Goal: Transaction & Acquisition: Purchase product/service

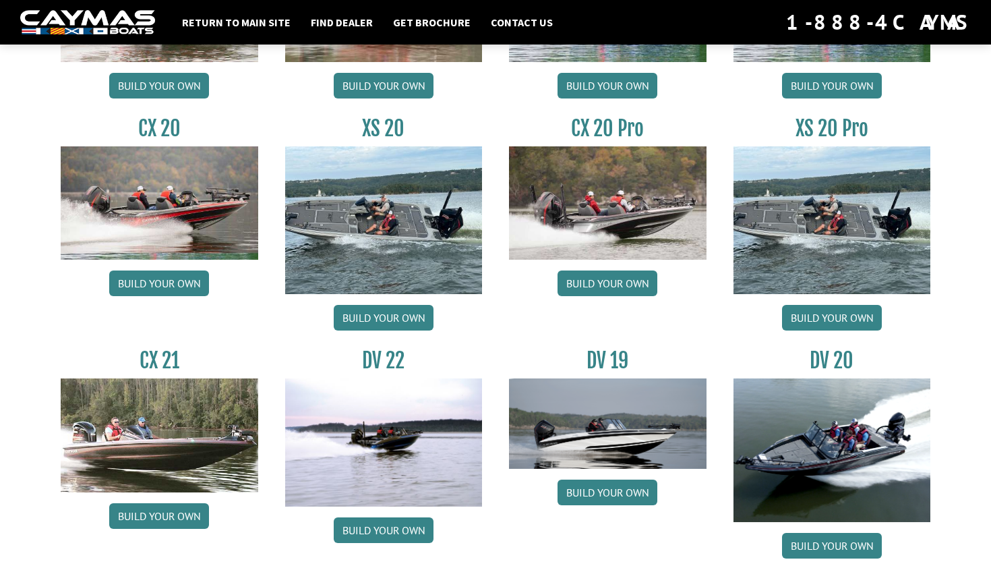
scroll to position [1308, 0]
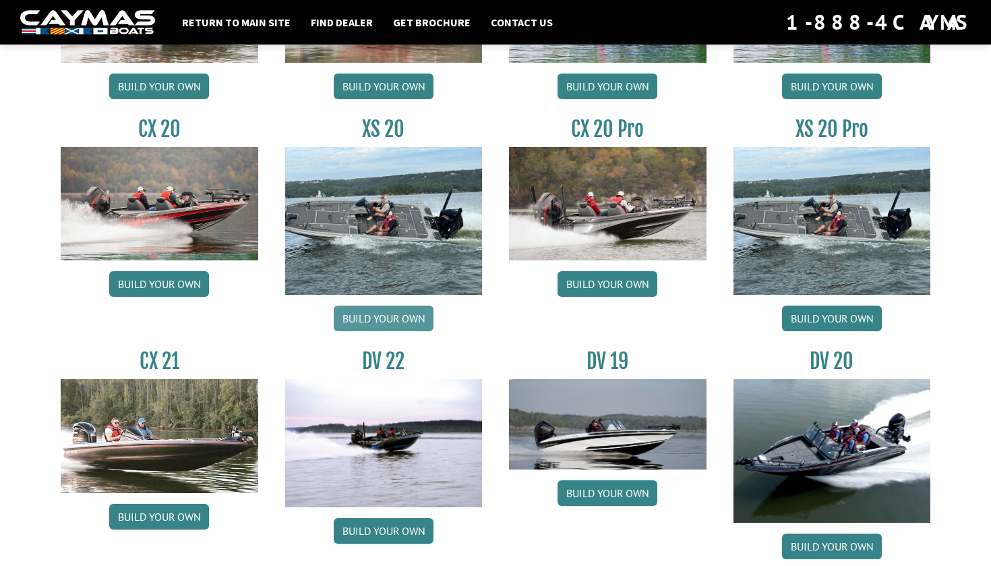
click at [392, 307] on link "Build your own" at bounding box center [384, 318] width 100 height 26
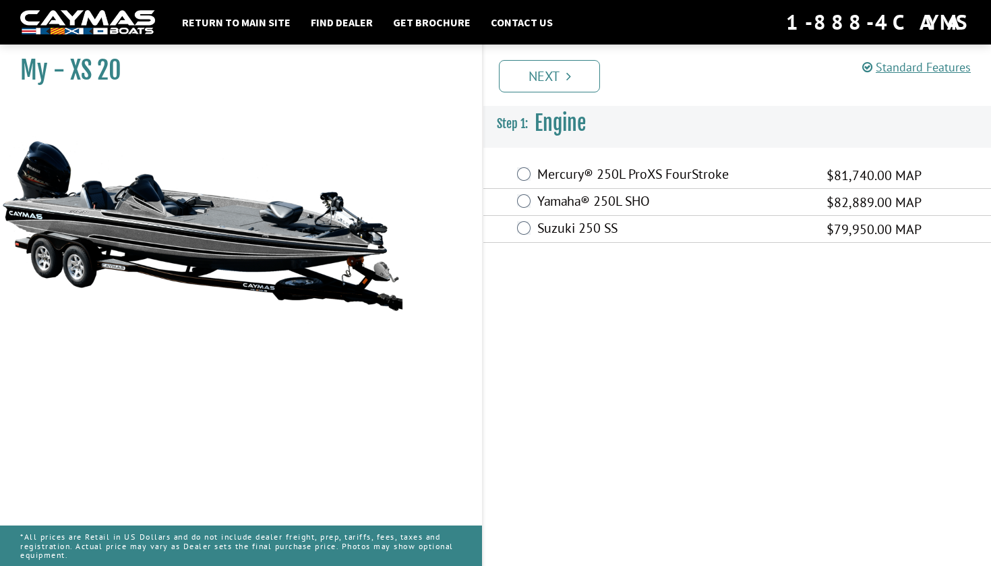
click at [559, 226] on label "Suzuki 250 SS" at bounding box center [673, 230] width 272 height 20
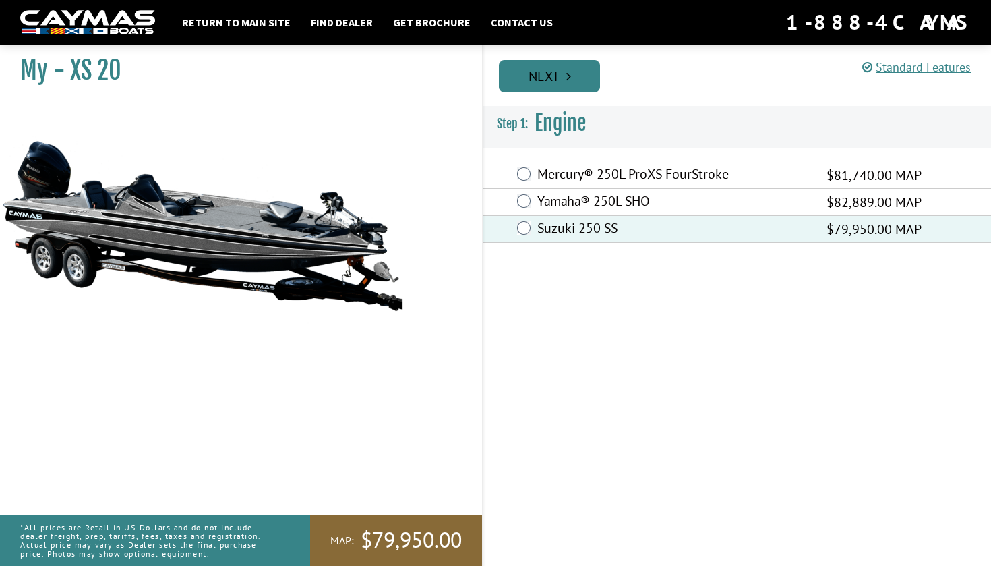
click at [562, 65] on link "Next" at bounding box center [549, 76] width 101 height 32
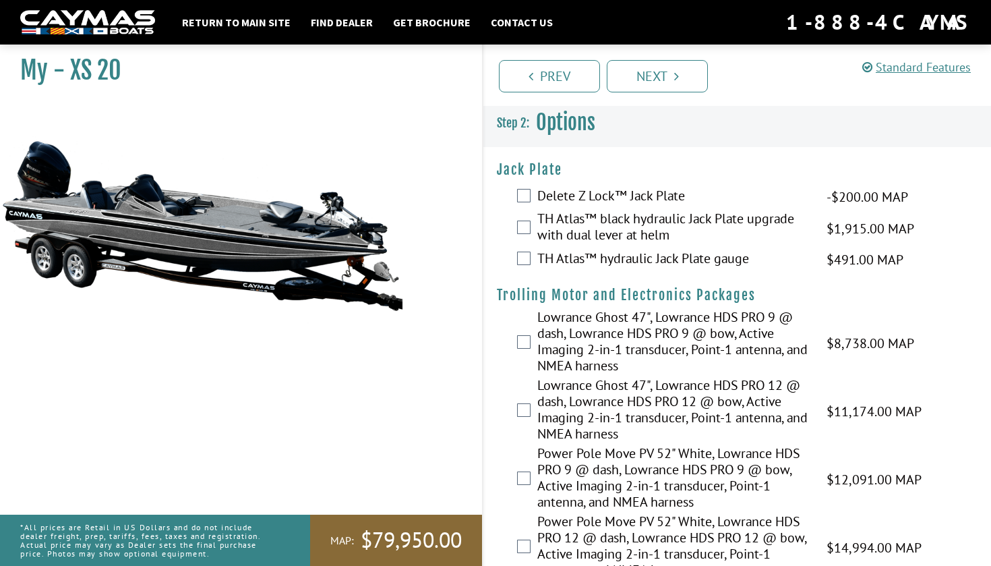
click at [667, 200] on label "Delete Z Lock™ Jack Plate" at bounding box center [673, 197] width 272 height 20
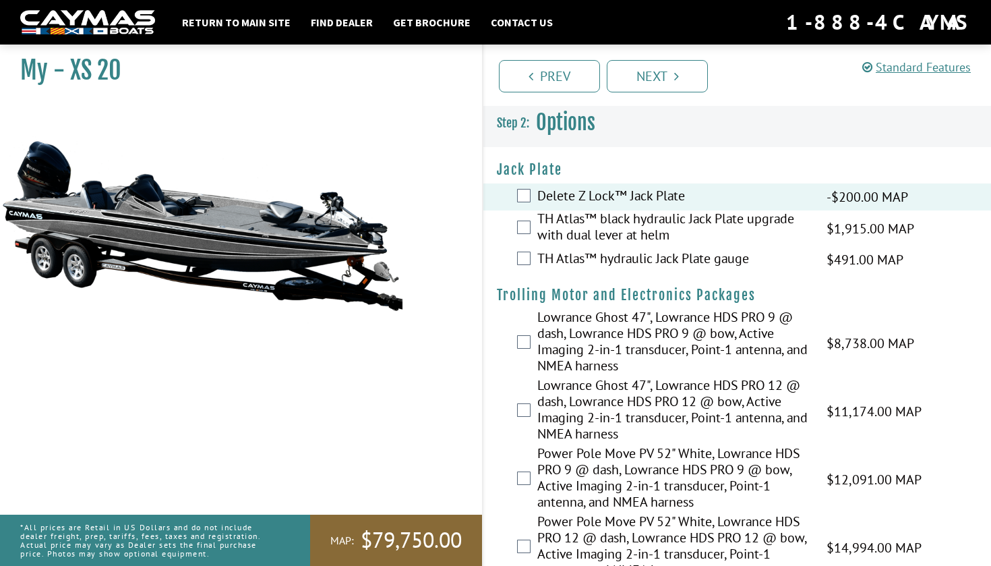
click at [667, 213] on label "TH Atlas™ black hydraulic Jack Plate upgrade with dual lever at helm" at bounding box center [673, 228] width 272 height 36
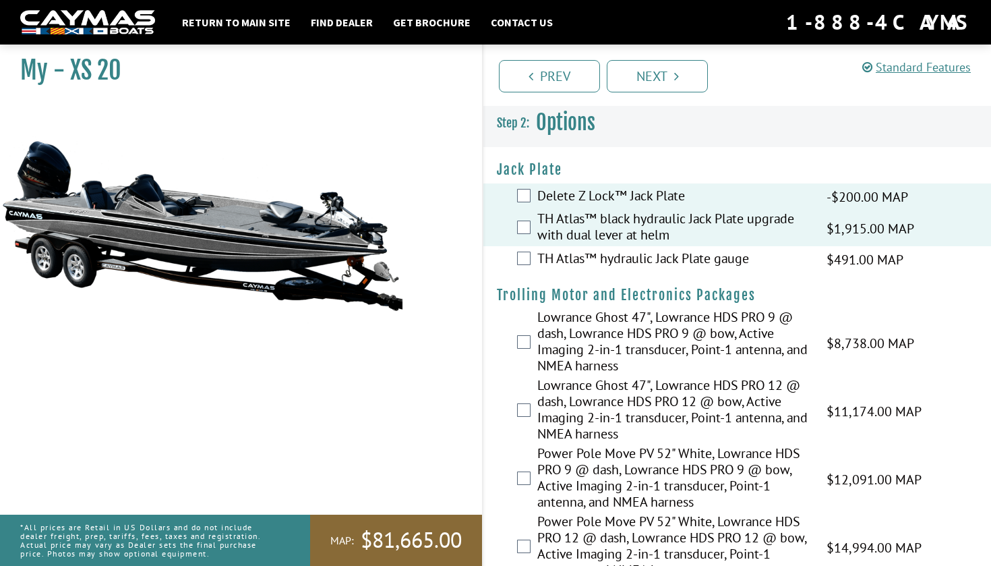
click at [662, 197] on label "Delete Z Lock™ Jack Plate" at bounding box center [673, 197] width 272 height 20
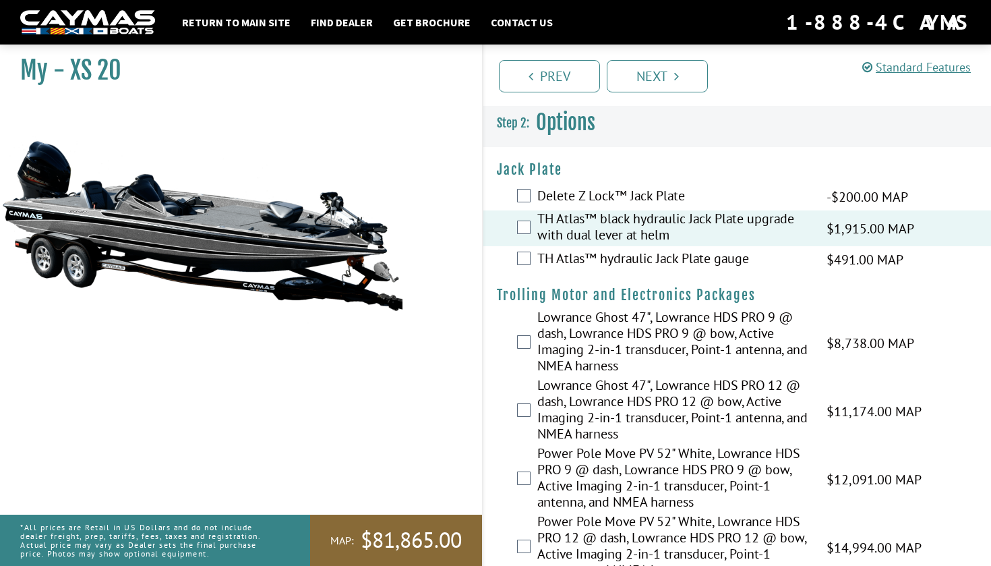
click at [732, 236] on label "TH Atlas™ black hydraulic Jack Plate upgrade with dual lever at helm" at bounding box center [673, 228] width 272 height 36
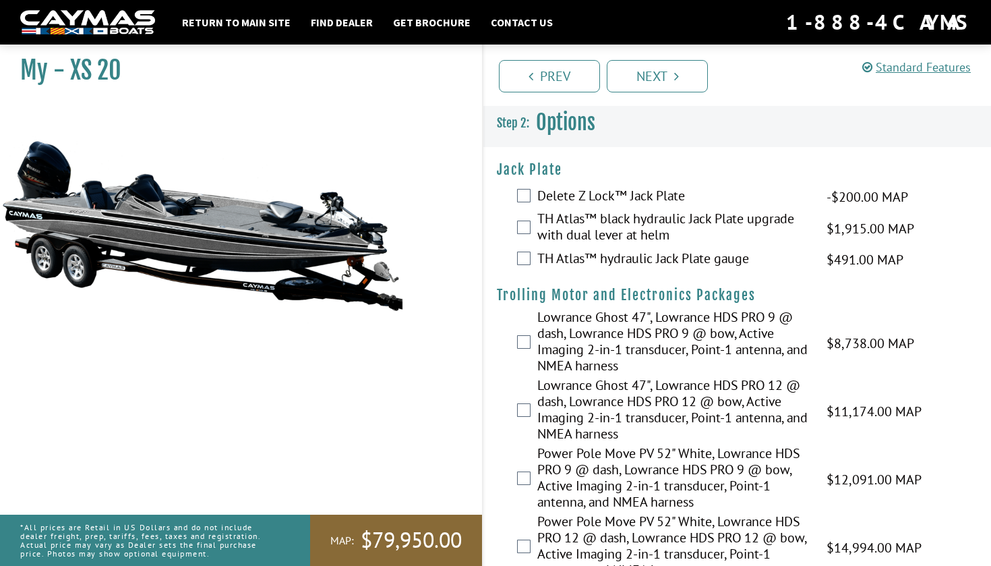
click at [742, 261] on label "TH Atlas™ hydraulic Jack Plate gauge" at bounding box center [673, 260] width 272 height 20
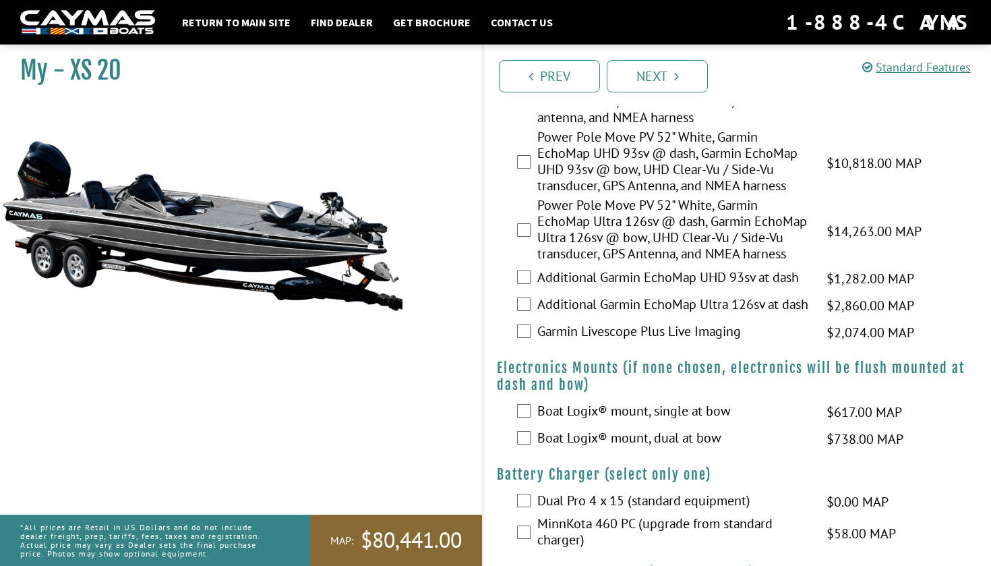
scroll to position [1067, 0]
click at [725, 342] on label "Garmin Livescope Plus Live Imaging" at bounding box center [673, 333] width 272 height 20
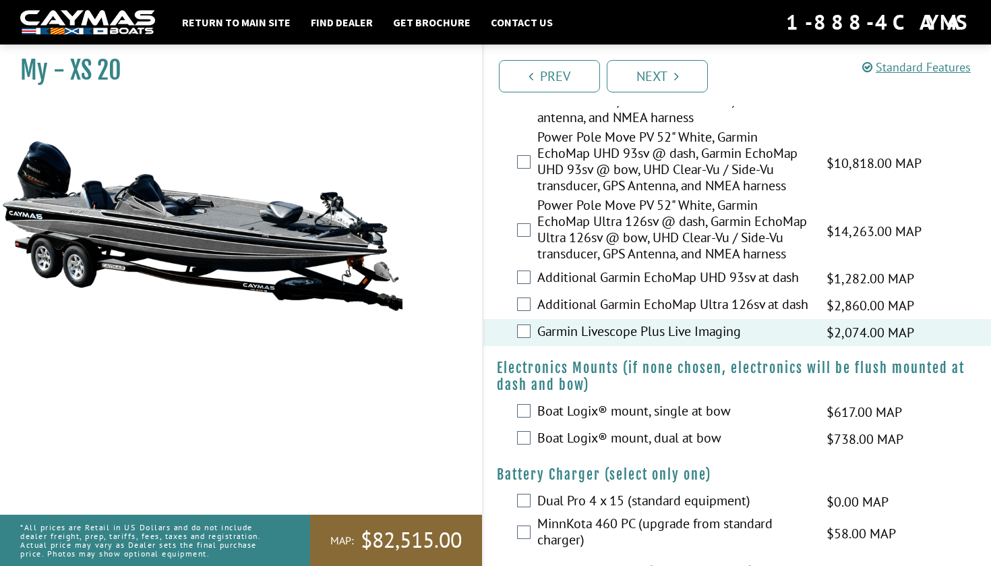
click at [725, 342] on label "Garmin Livescope Plus Live Imaging" at bounding box center [673, 333] width 272 height 20
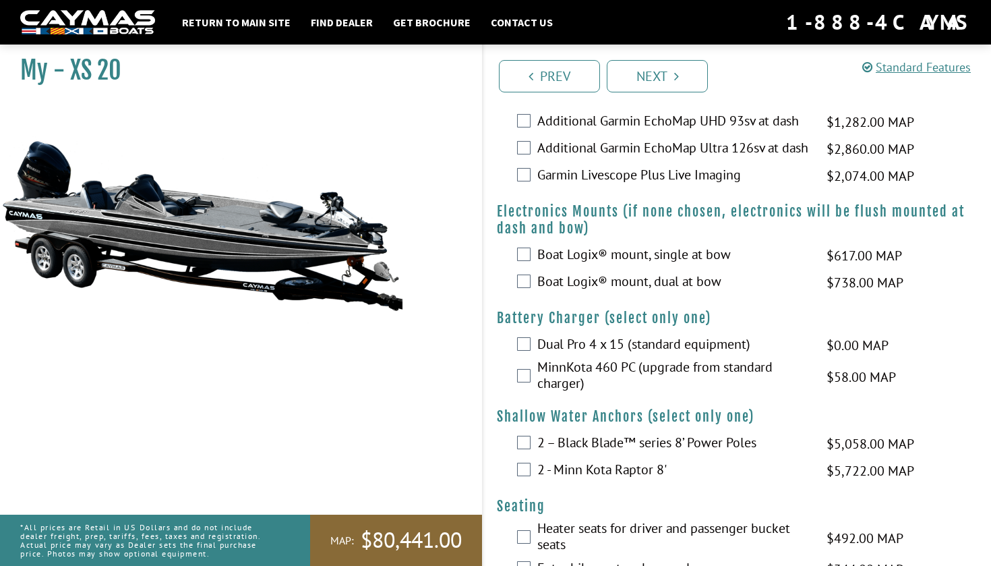
scroll to position [1228, 0]
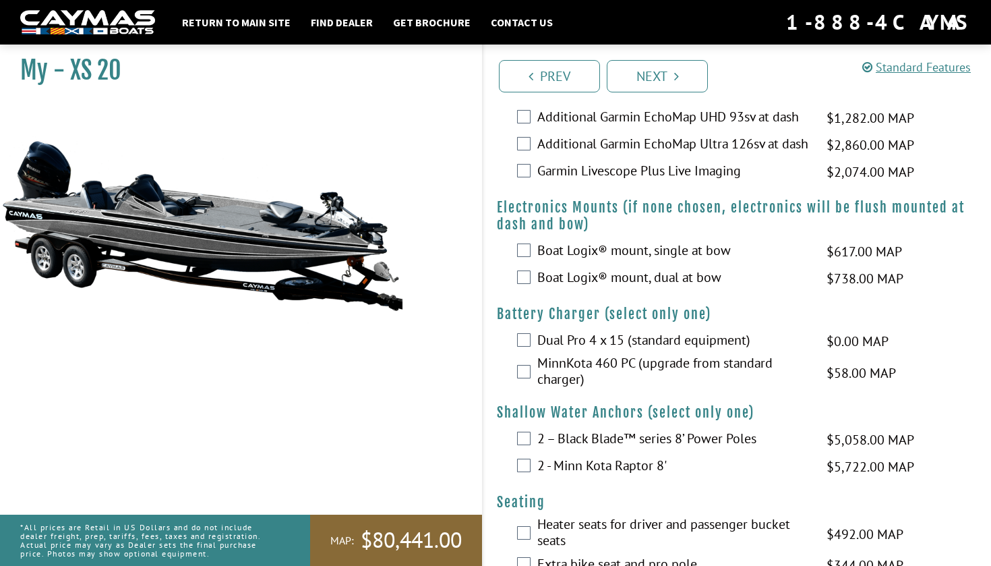
click at [723, 351] on label "Dual Pro 4 x 15 (standard equipment)" at bounding box center [673, 342] width 272 height 20
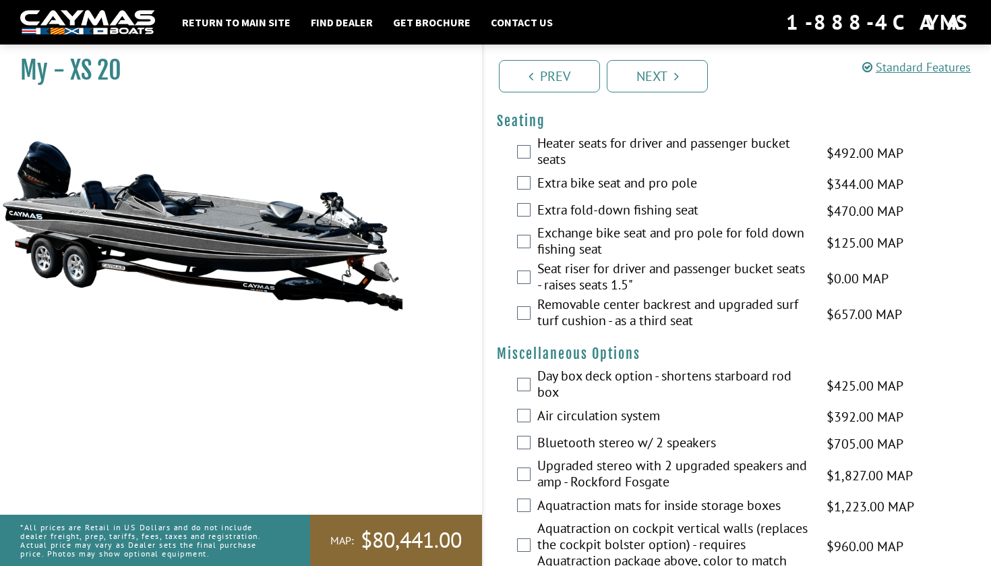
scroll to position [1608, 0]
click at [719, 171] on label "Heater seats for driver and passenger bucket seats" at bounding box center [673, 153] width 272 height 36
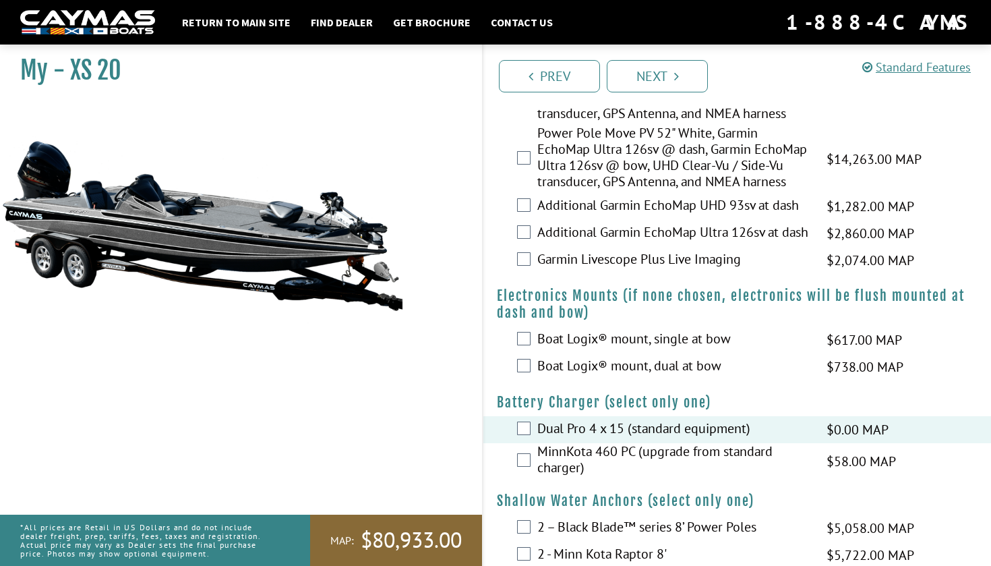
scroll to position [1129, 0]
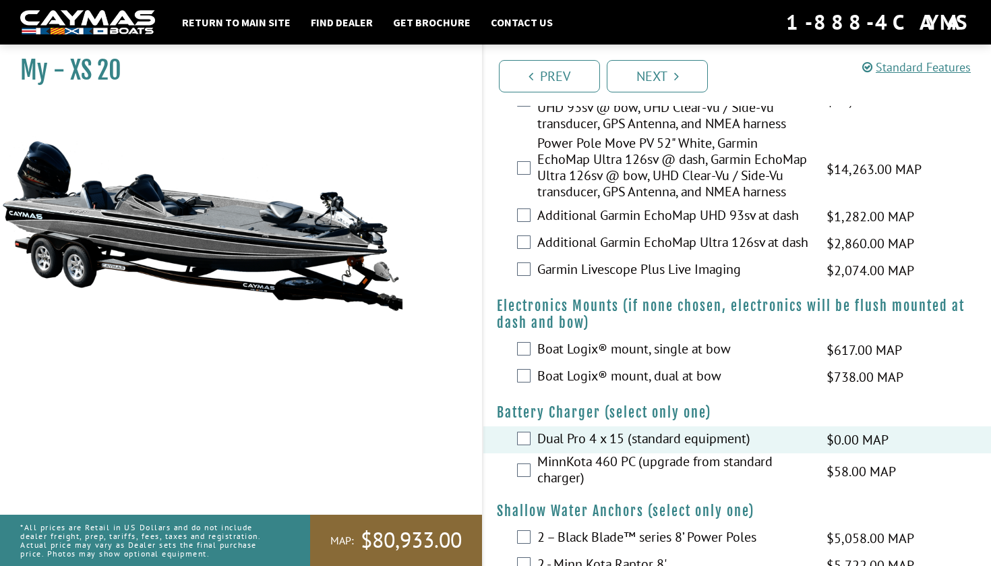
click at [728, 280] on label "Garmin Livescope Plus Live Imaging" at bounding box center [673, 271] width 272 height 20
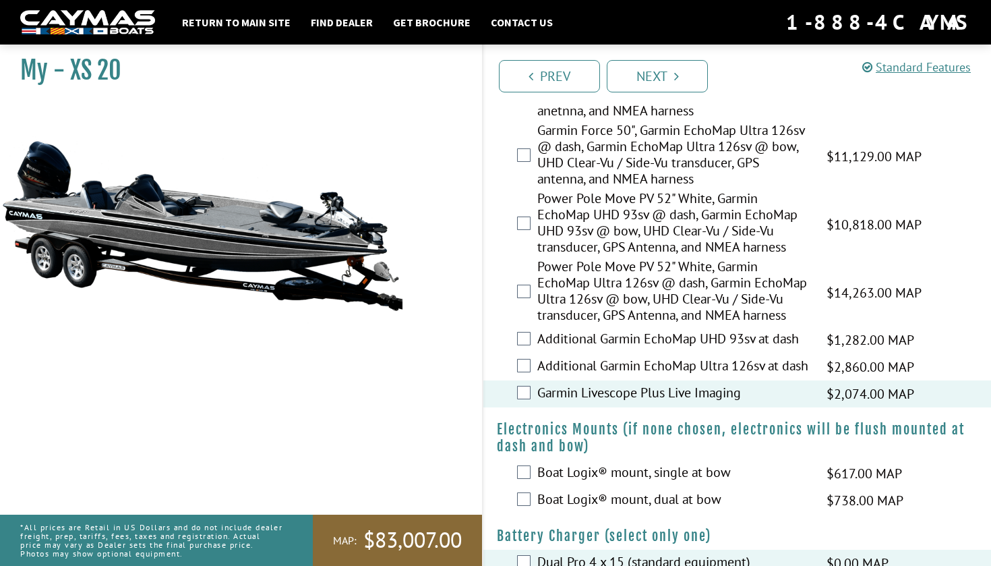
scroll to position [1006, 0]
click at [694, 190] on label "Garmin Force 50", Garmin EchoMap Ultra 126sv @ dash, Garmin EchoMap Ultra 126sv…" at bounding box center [673, 156] width 272 height 68
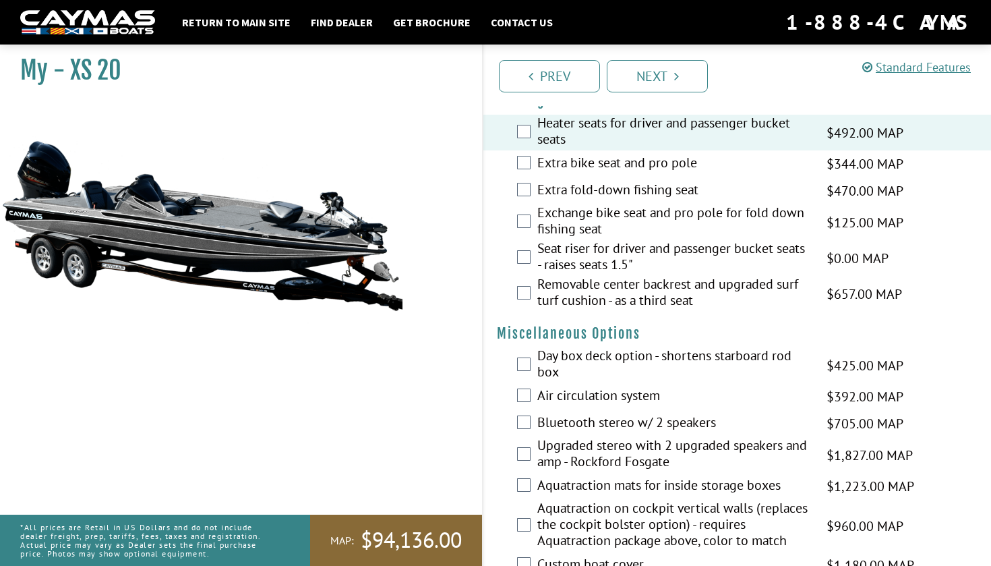
scroll to position [1630, 0]
click at [690, 173] on label "Extra bike seat and pro pole" at bounding box center [673, 163] width 272 height 20
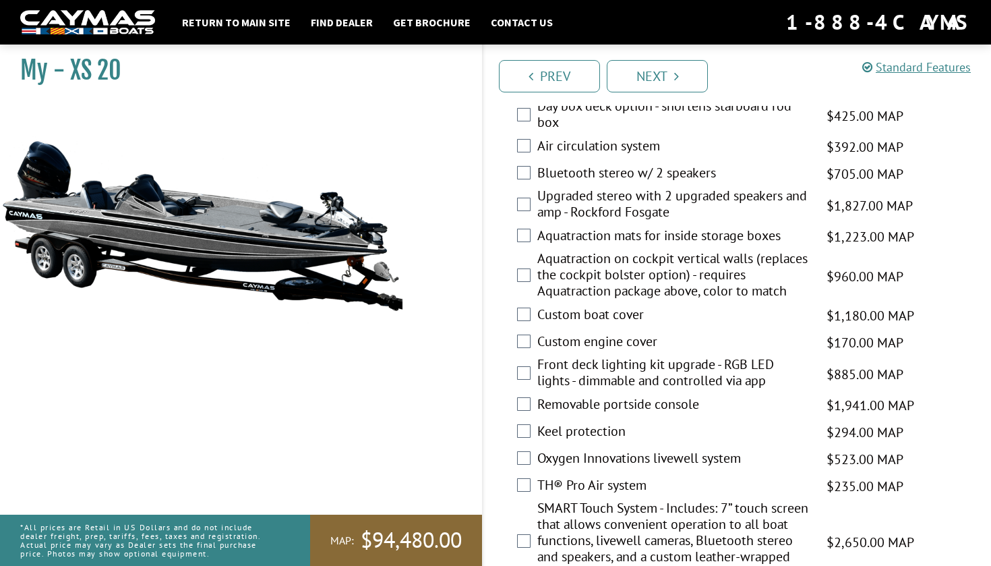
scroll to position [1879, 0]
click at [700, 183] on label "Bluetooth stereo w/ 2 speakers" at bounding box center [673, 173] width 272 height 20
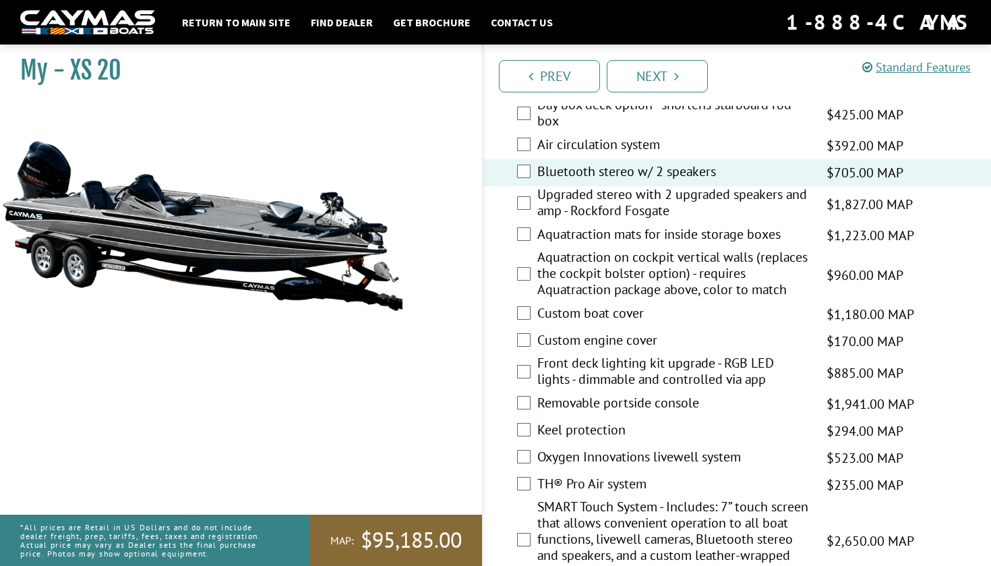
click at [699, 222] on label "Upgraded stereo with 2 upgraded speakers and amp - Rockford Fosgate" at bounding box center [673, 204] width 272 height 36
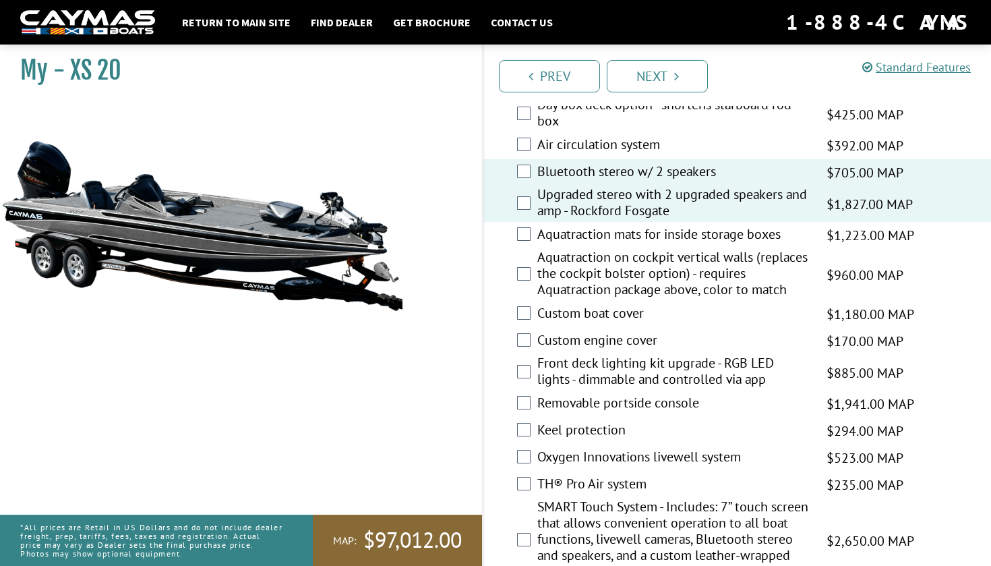
click at [702, 183] on label "Bluetooth stereo w/ 2 speakers" at bounding box center [673, 173] width 272 height 20
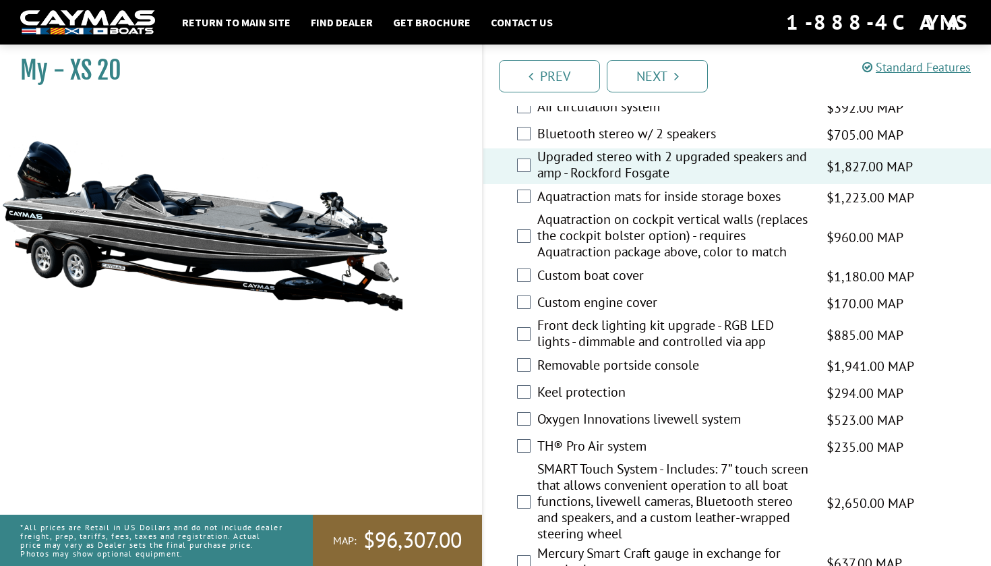
scroll to position [1919, 0]
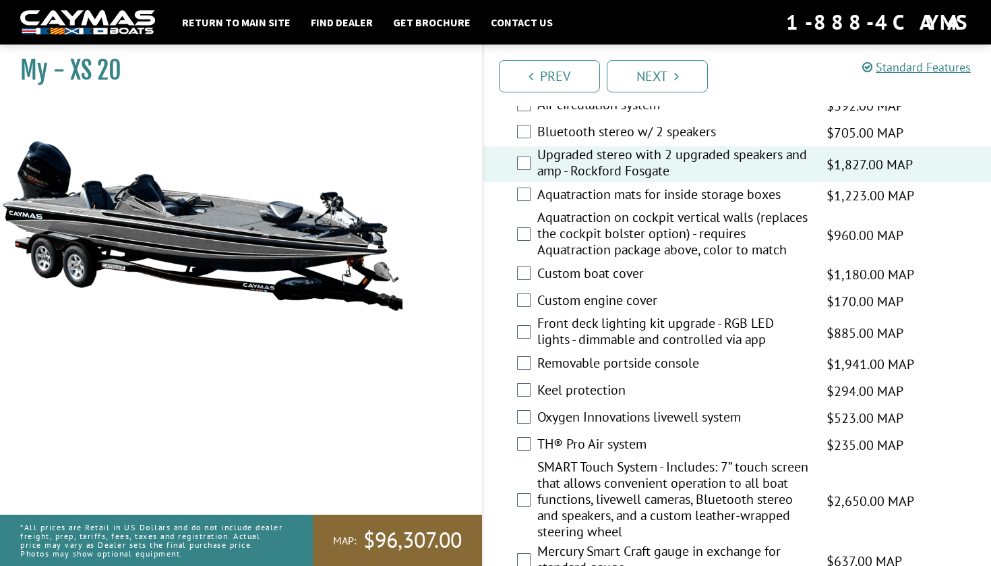
click at [727, 206] on label "Aquatraction mats for inside storage boxes" at bounding box center [673, 196] width 272 height 20
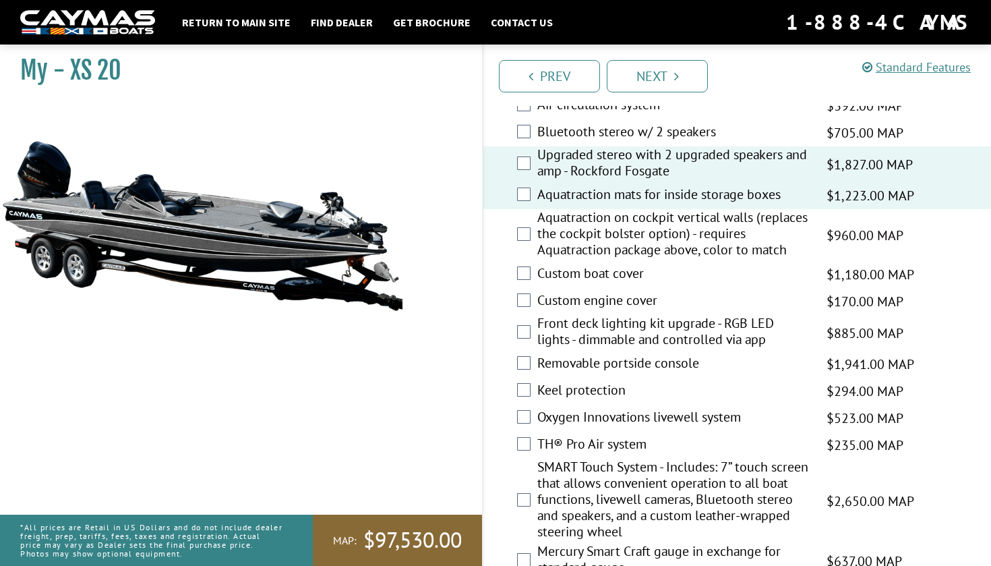
click at [727, 206] on label "Aquatraction mats for inside storage boxes" at bounding box center [673, 196] width 272 height 20
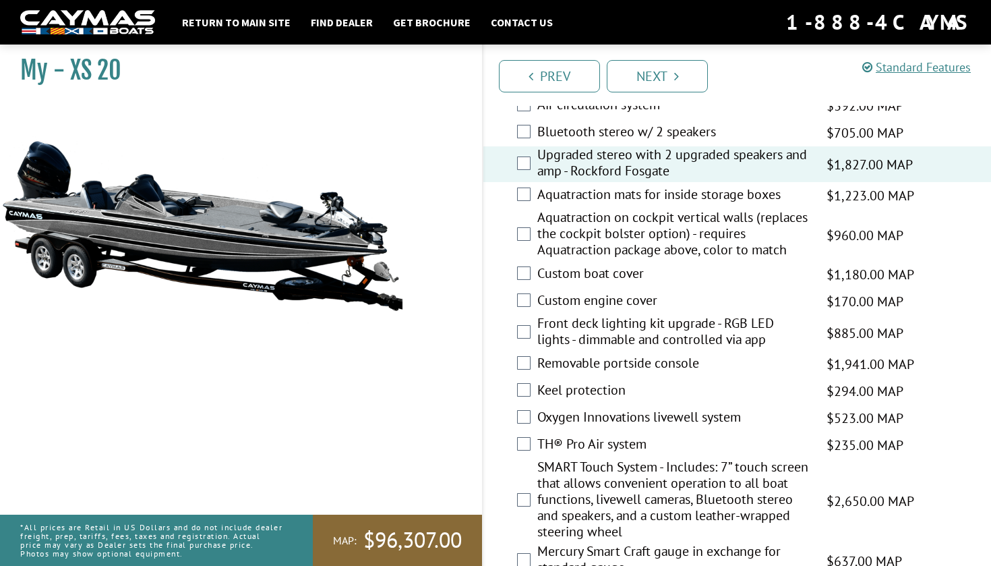
click at [485, 261] on div "Aquatraction on cockpit vertical walls (replaces the cockpit bolster option) - …" at bounding box center [737, 235] width 508 height 52
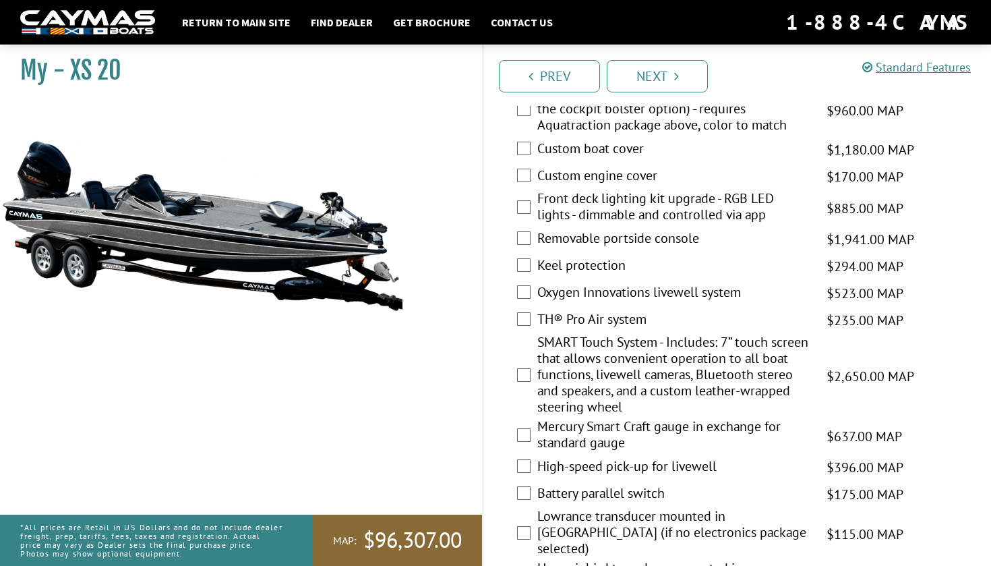
scroll to position [2047, 0]
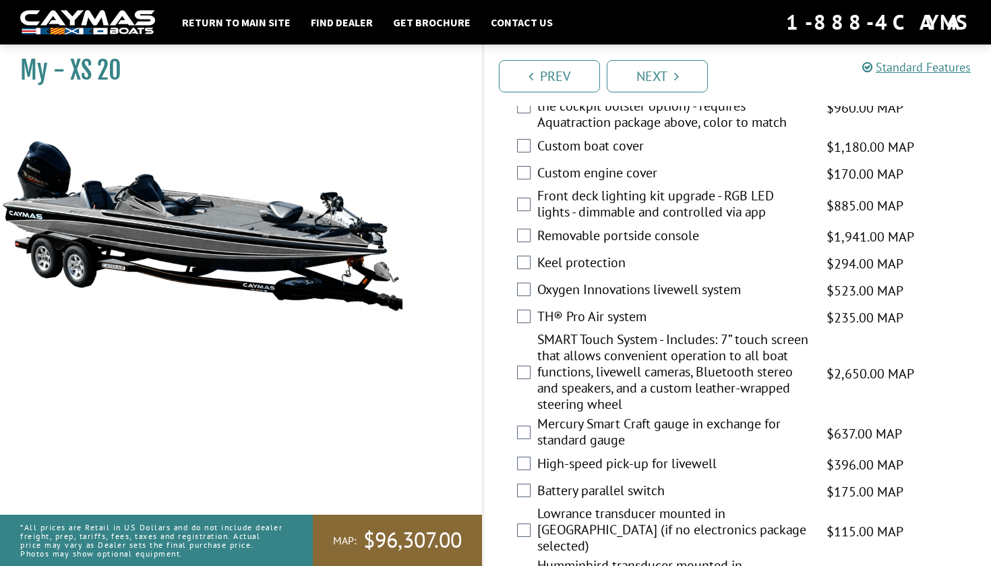
click at [614, 274] on label "Keel protection" at bounding box center [673, 264] width 272 height 20
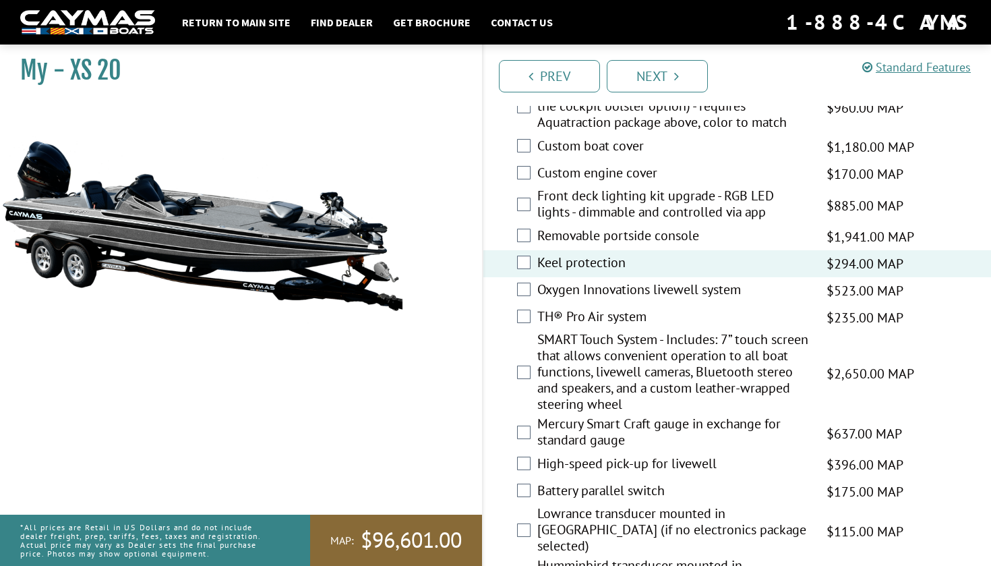
click at [618, 301] on label "Oxygen Innovations livewell system" at bounding box center [673, 291] width 272 height 20
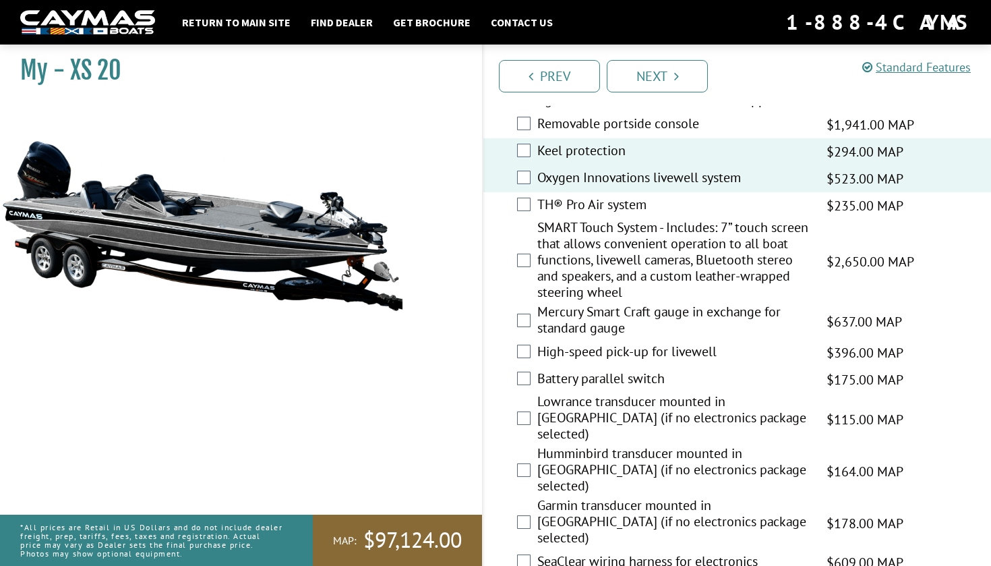
scroll to position [2158, 0]
click at [683, 304] on label "SMART Touch System - Includes: 7” touch screen that allows convenient operation…" at bounding box center [673, 262] width 272 height 84
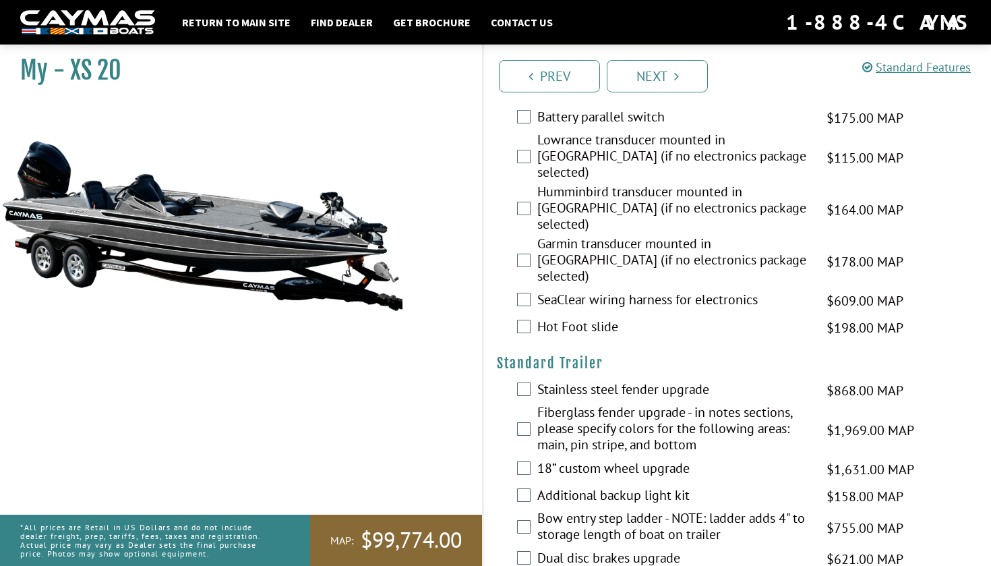
scroll to position [2423, 0]
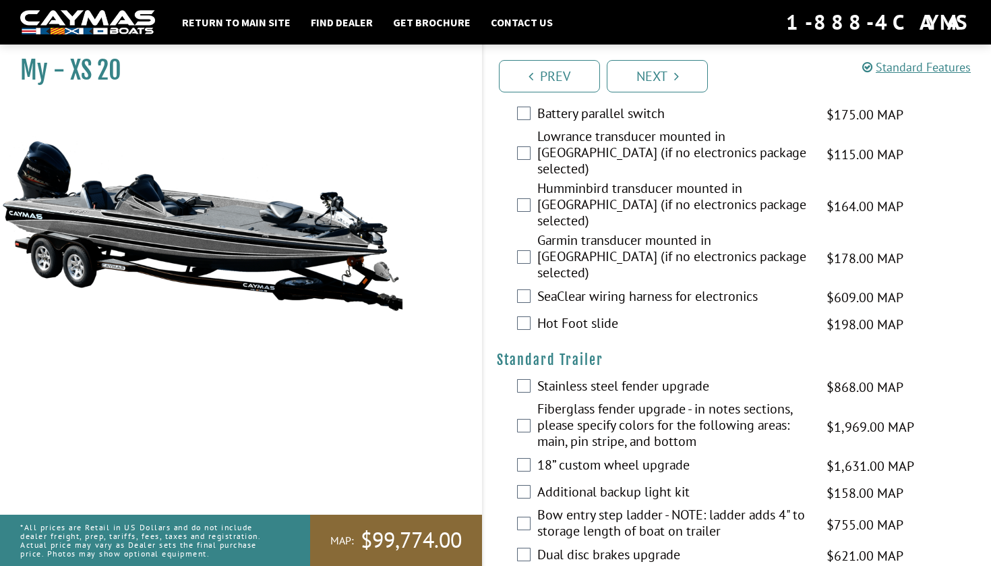
click at [614, 334] on label "Hot Foot slide" at bounding box center [673, 325] width 272 height 20
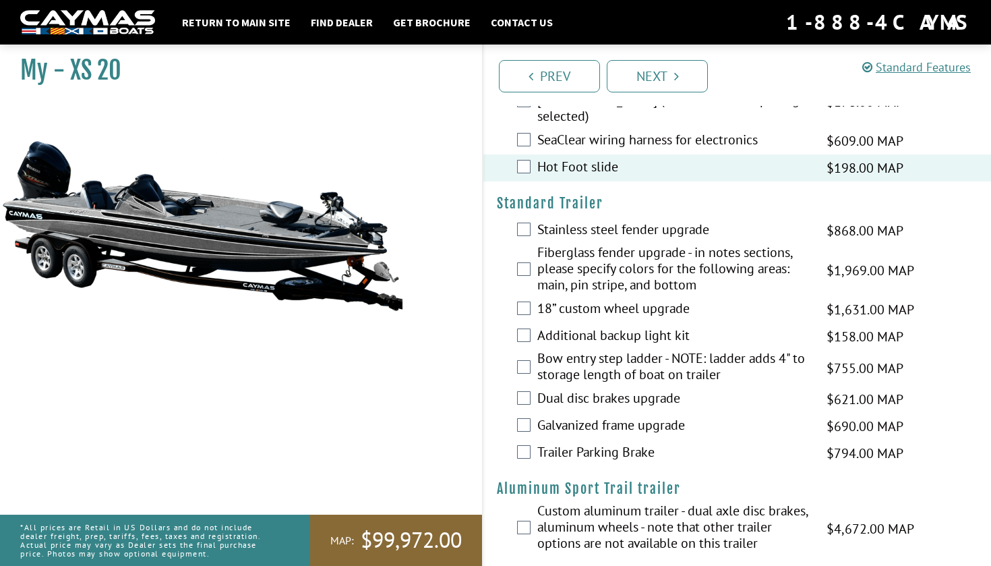
scroll to position [2582, 0]
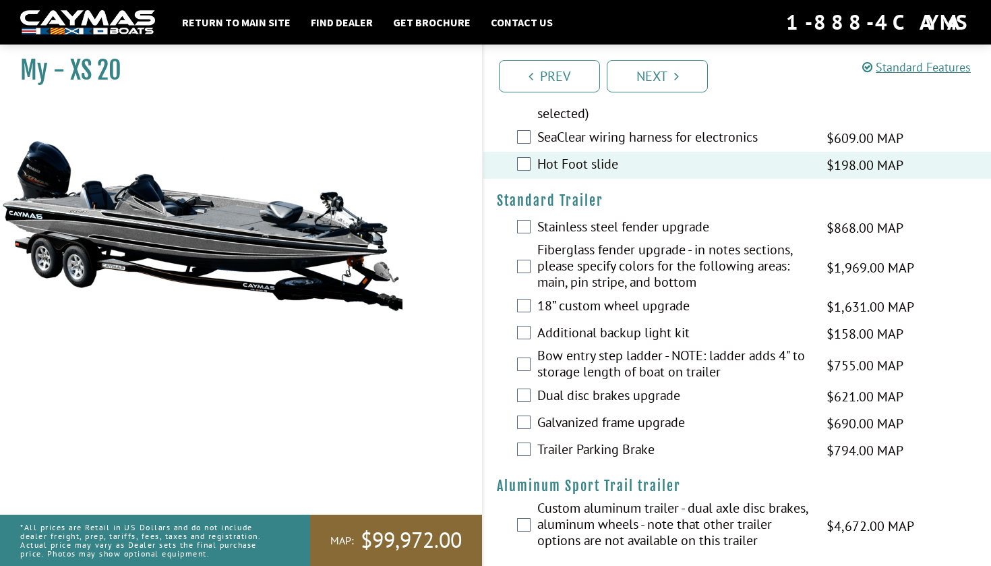
click at [614, 344] on label "Additional backup light kit" at bounding box center [673, 334] width 272 height 20
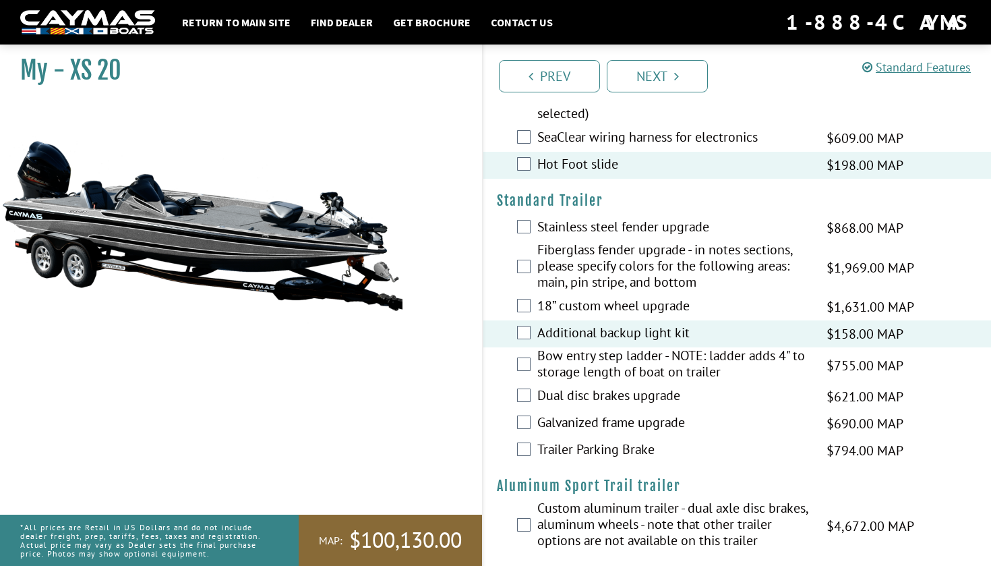
click at [614, 344] on label "Additional backup light kit" at bounding box center [673, 334] width 272 height 20
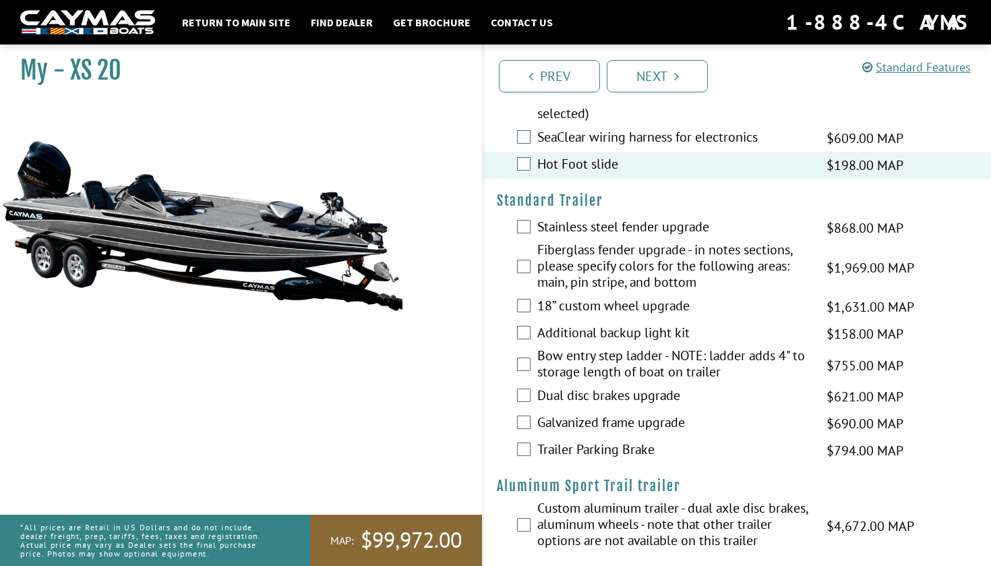
click at [622, 317] on label "18” custom wheel upgrade" at bounding box center [673, 307] width 272 height 20
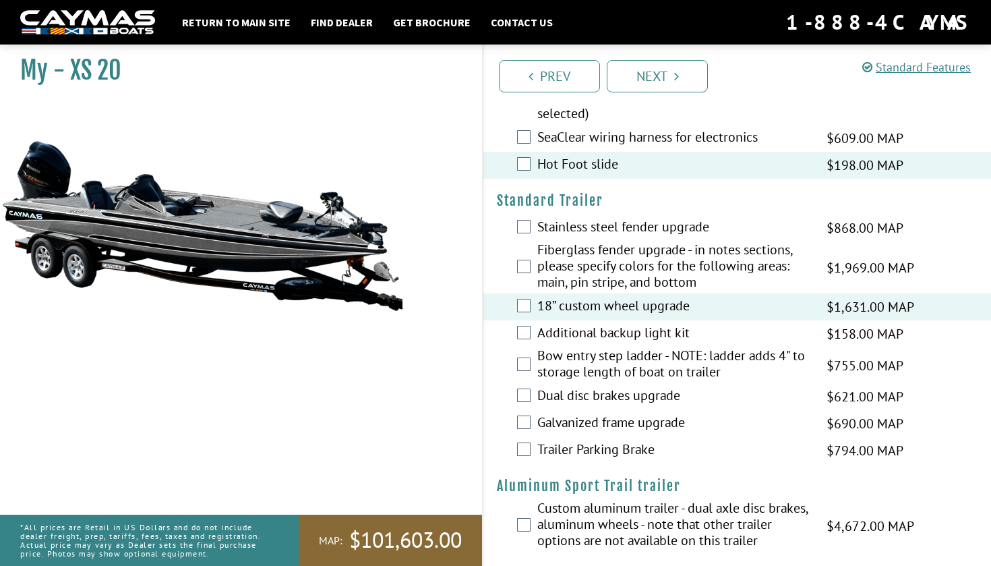
click at [622, 317] on label "18” custom wheel upgrade" at bounding box center [673, 307] width 272 height 20
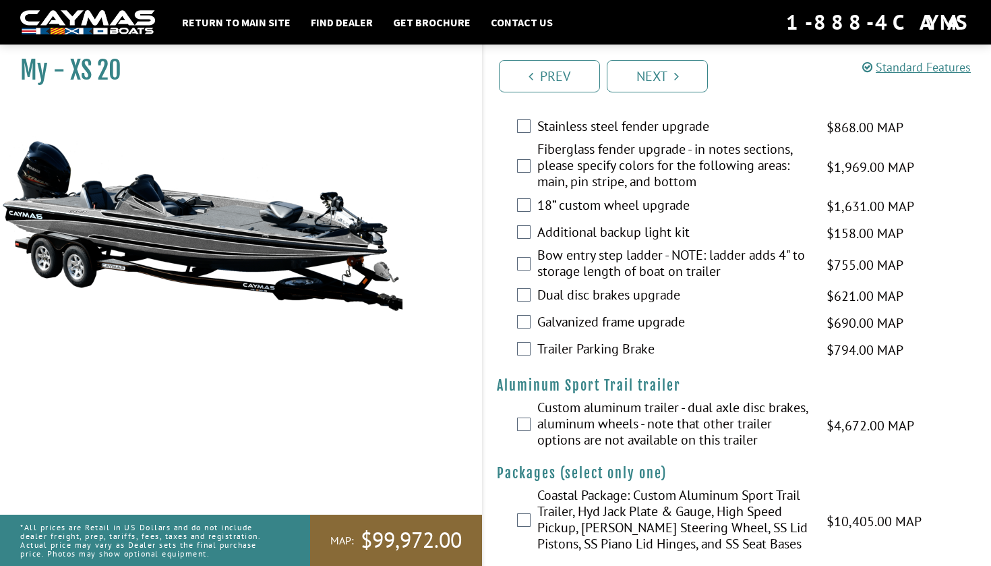
scroll to position [2668, 0]
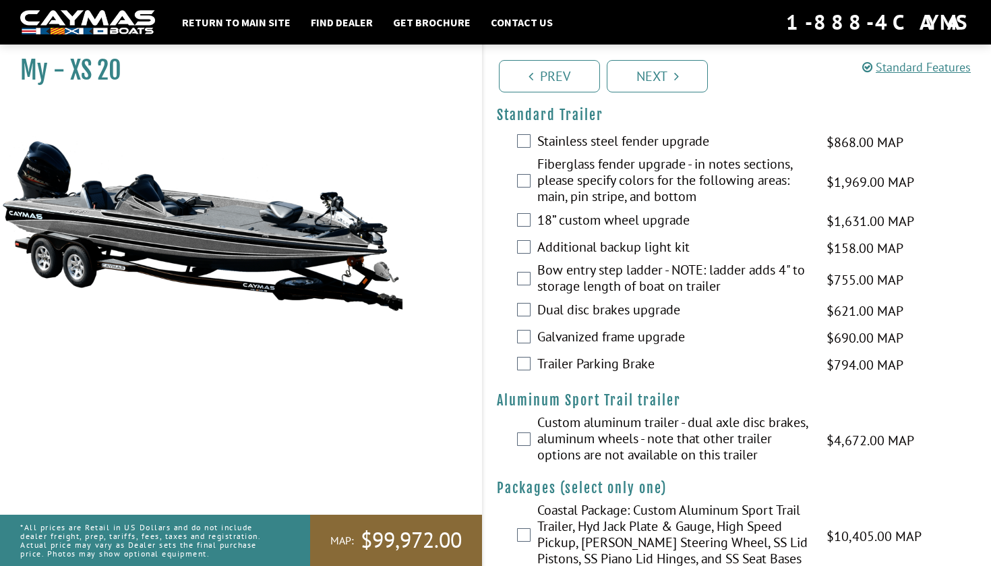
click at [672, 348] on label "Galvanized frame upgrade" at bounding box center [673, 338] width 272 height 20
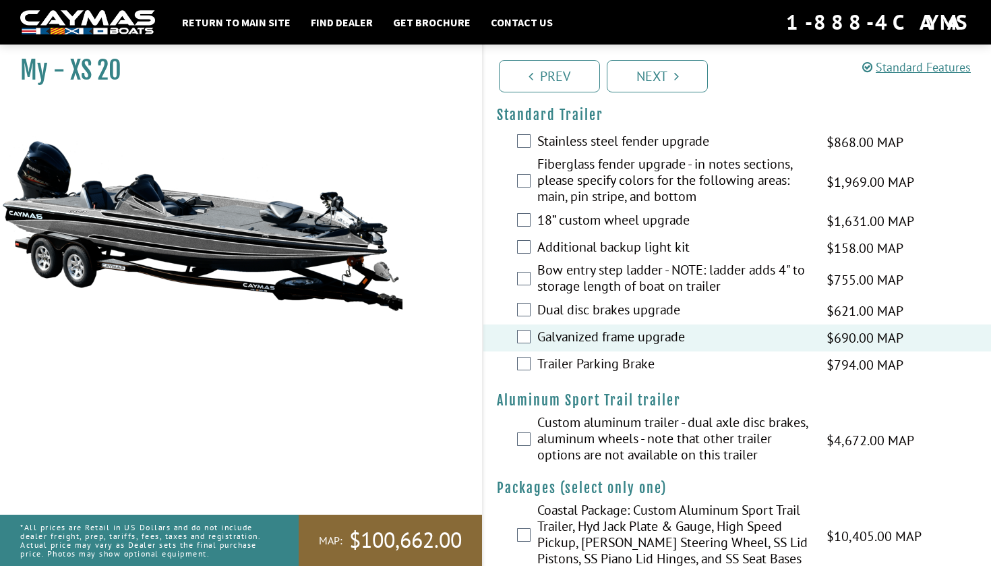
click at [673, 375] on label "Trailer Parking Brake" at bounding box center [673, 365] width 272 height 20
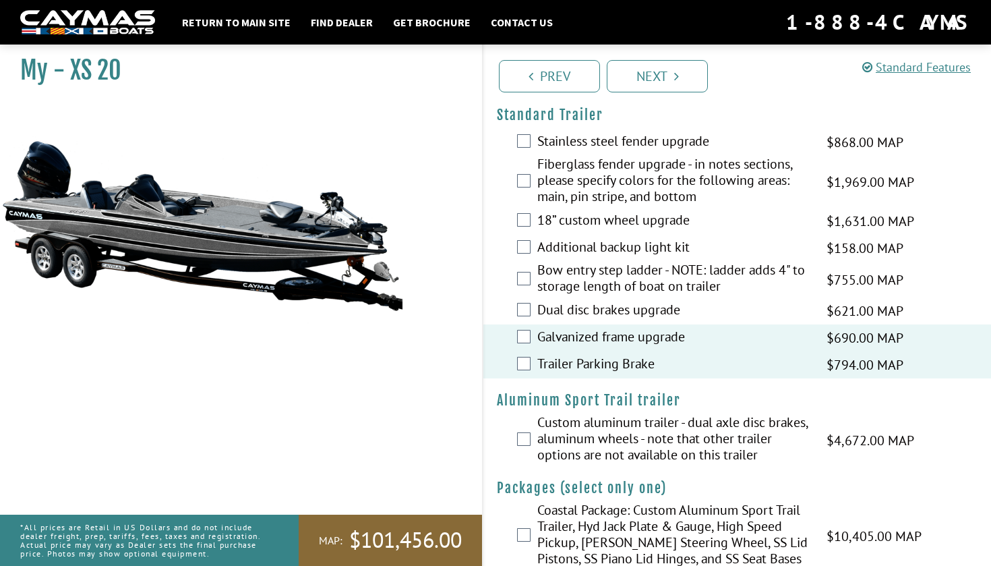
click at [673, 375] on label "Trailer Parking Brake" at bounding box center [673, 365] width 272 height 20
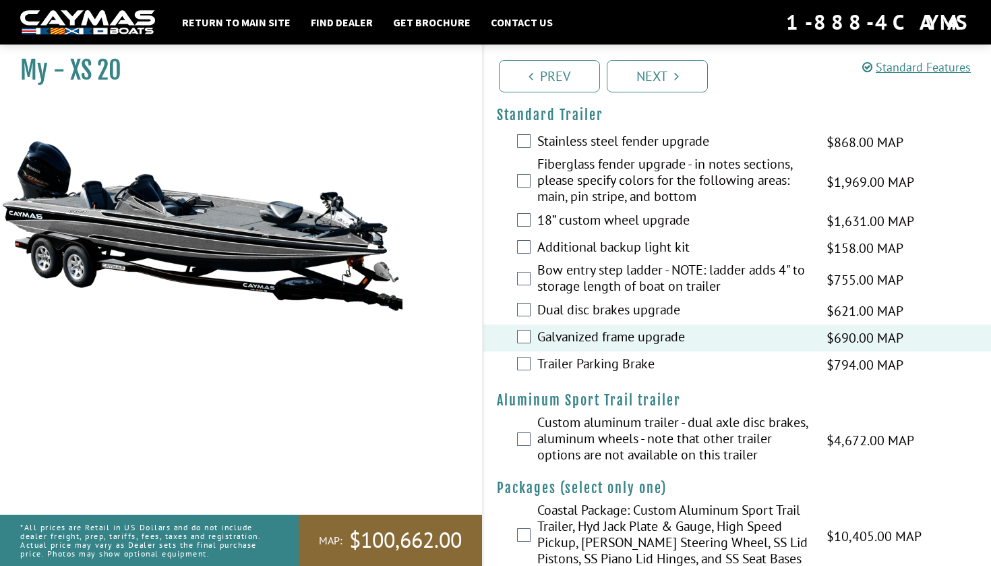
click at [678, 321] on label "Dual disc brakes upgrade" at bounding box center [673, 311] width 272 height 20
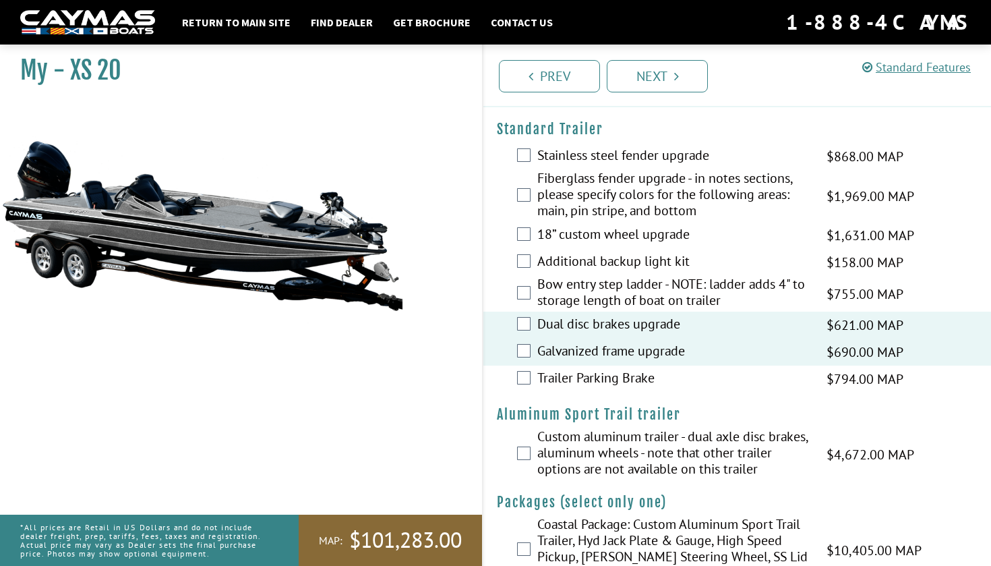
scroll to position [2653, 0]
click at [679, 312] on label "Bow entry step ladder - NOTE: ladder adds 4" to storage length of boat on trail…" at bounding box center [673, 294] width 272 height 36
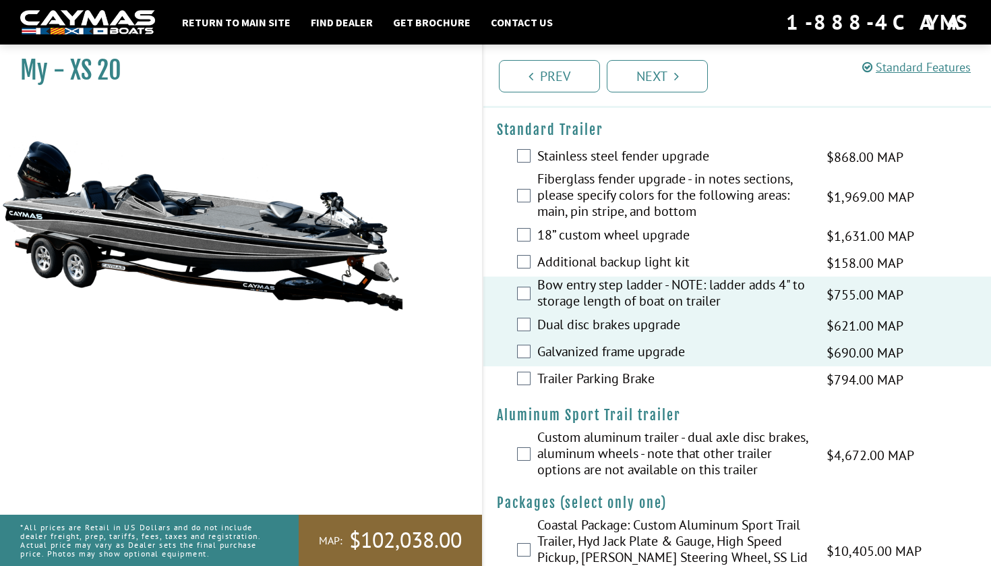
click at [679, 312] on label "Bow entry step ladder - NOTE: ladder adds 4" to storage length of boat on trail…" at bounding box center [673, 294] width 272 height 36
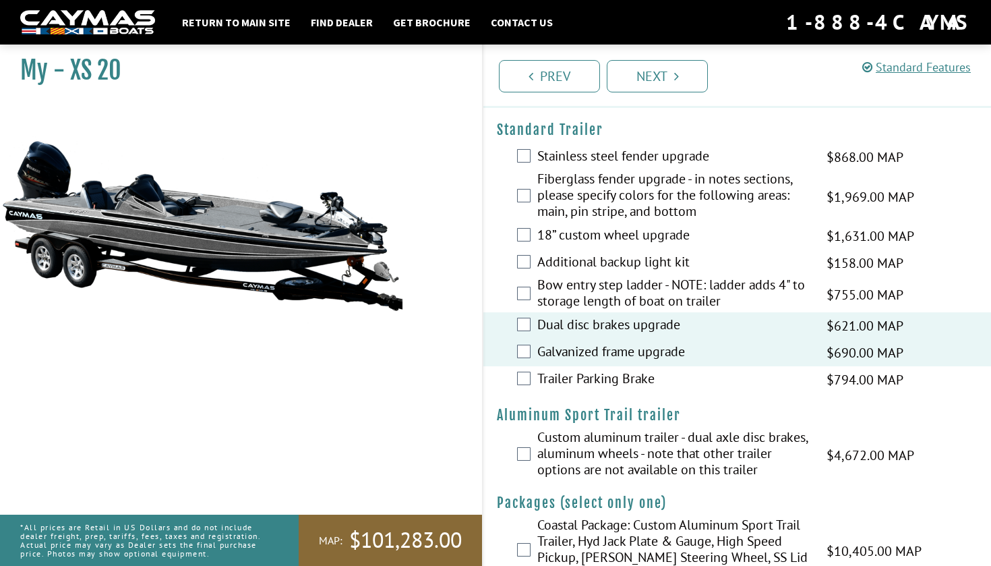
click at [679, 312] on label "Bow entry step ladder - NOTE: ladder adds 4" to storage length of boat on trail…" at bounding box center [673, 294] width 272 height 36
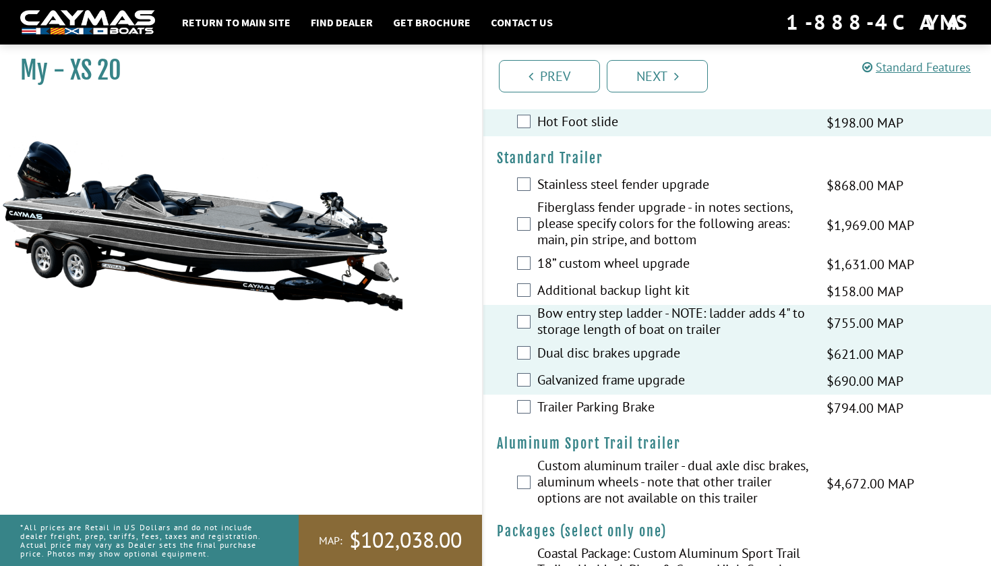
scroll to position [2624, 0]
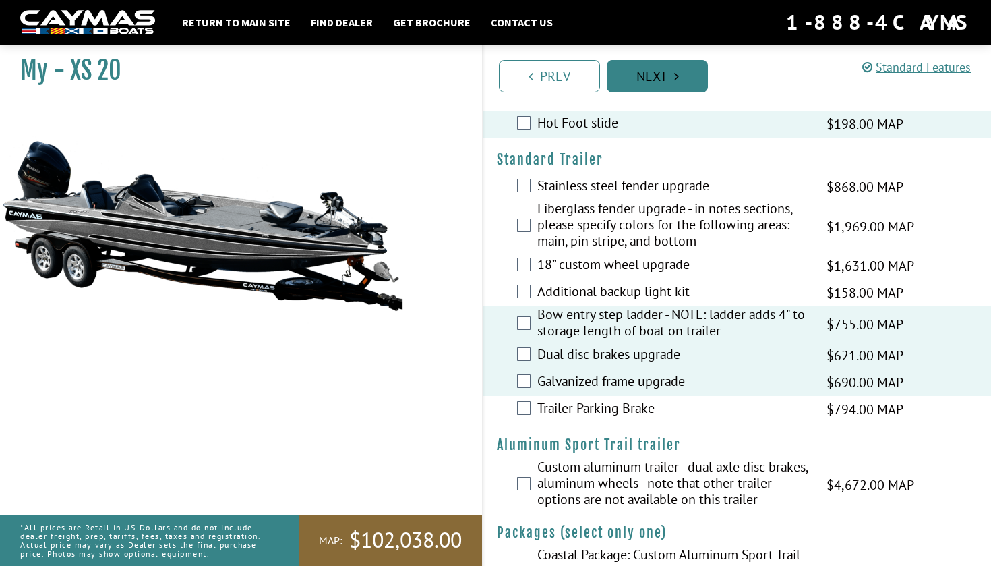
click at [669, 90] on link "Next" at bounding box center [657, 76] width 101 height 32
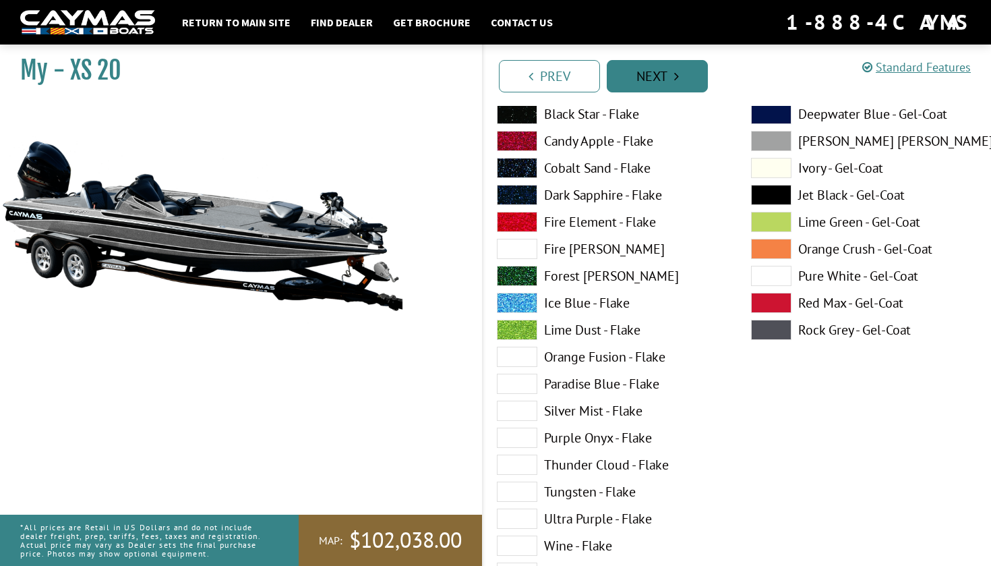
scroll to position [0, 0]
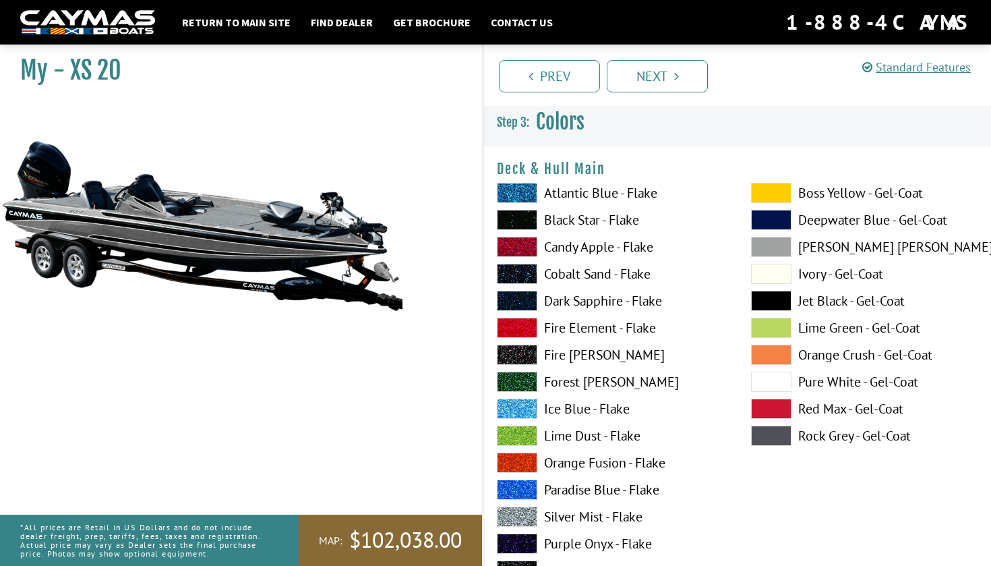
click at [617, 190] on label "Atlantic Blue - Flake" at bounding box center [610, 193] width 227 height 20
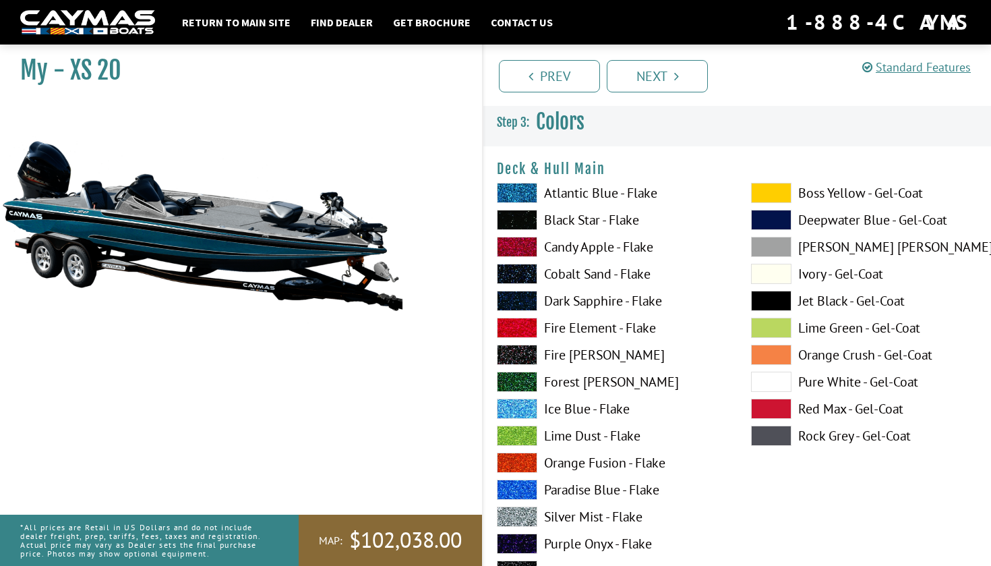
click at [606, 220] on label "Black Star - Flake" at bounding box center [610, 220] width 227 height 20
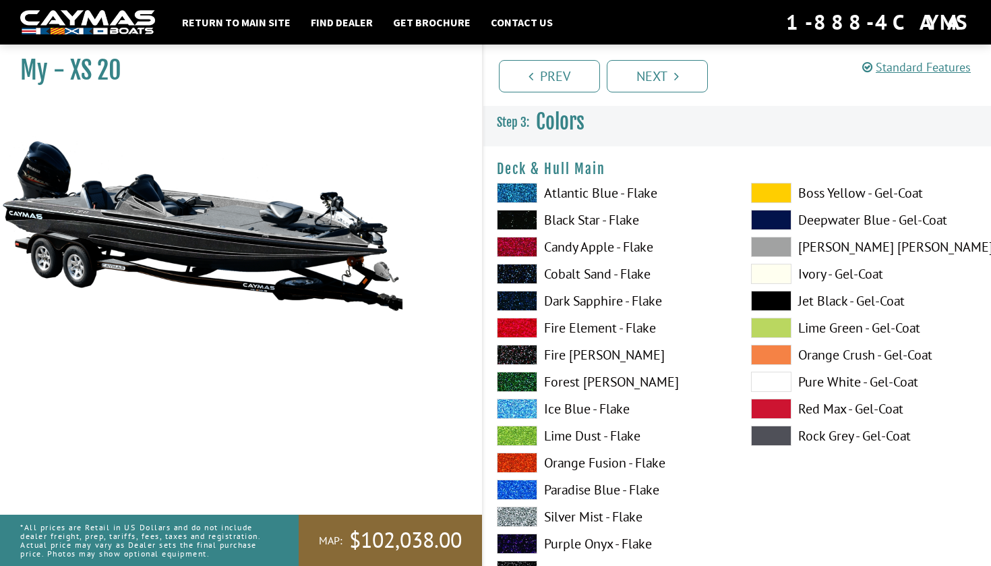
click at [617, 247] on label "Candy Apple - Flake" at bounding box center [610, 247] width 227 height 20
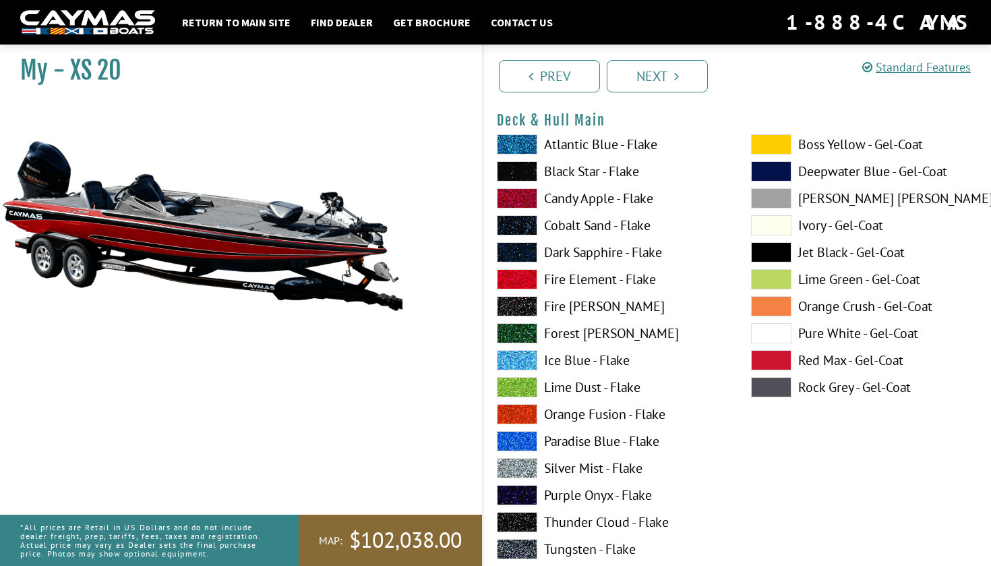
scroll to position [50, 1]
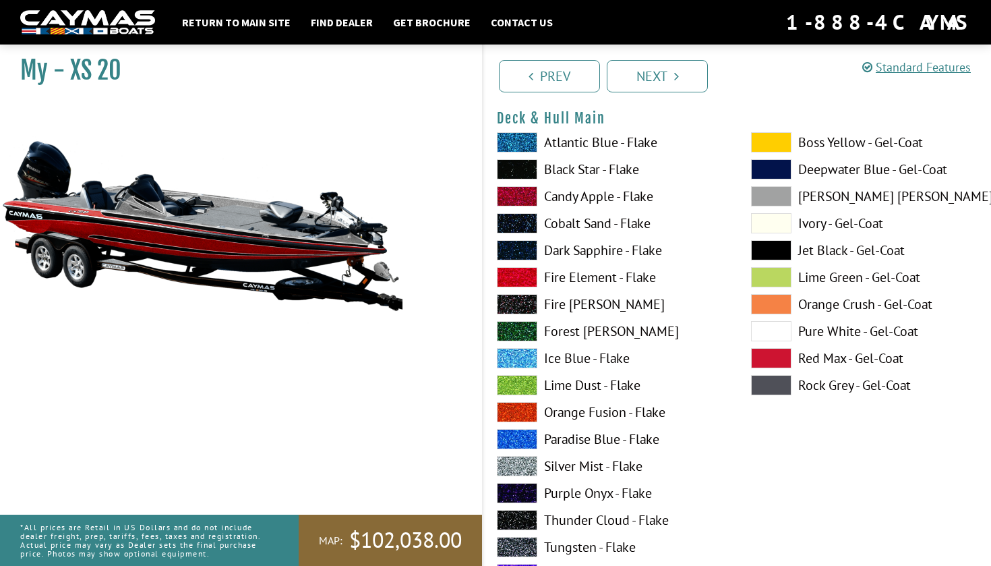
click at [621, 229] on label "Cobalt Sand - Flake" at bounding box center [610, 223] width 227 height 20
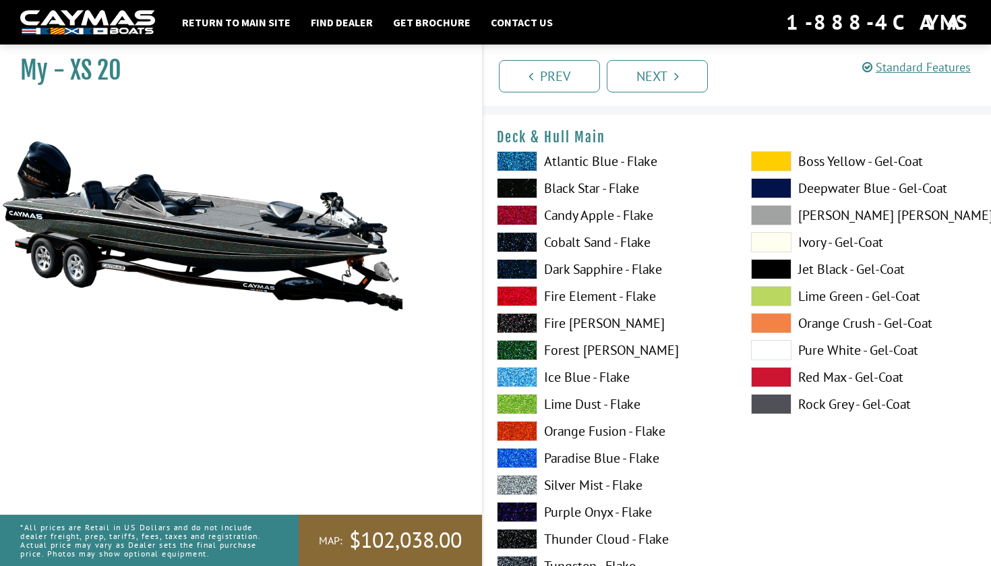
scroll to position [30, 0]
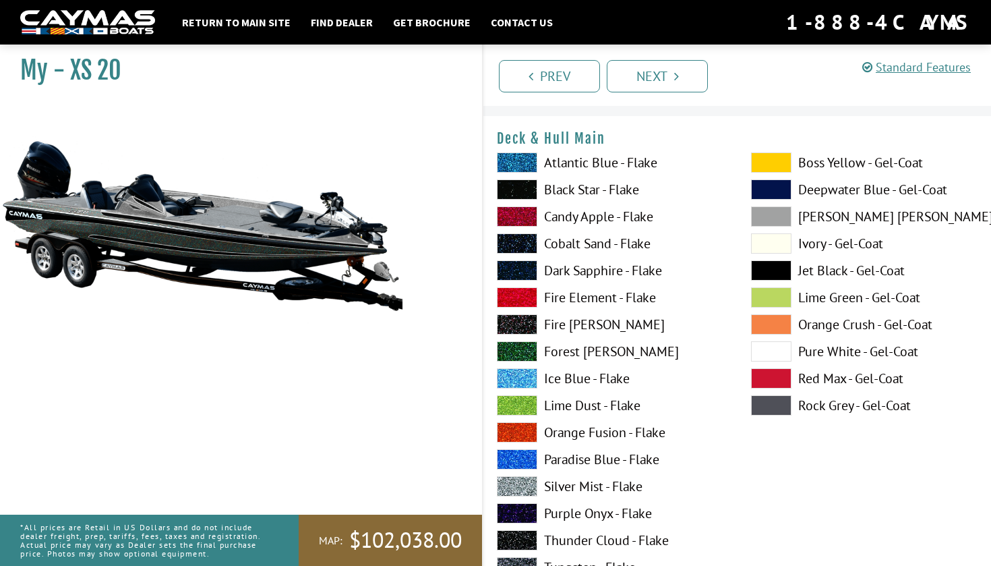
click at [770, 267] on span at bounding box center [771, 270] width 40 height 20
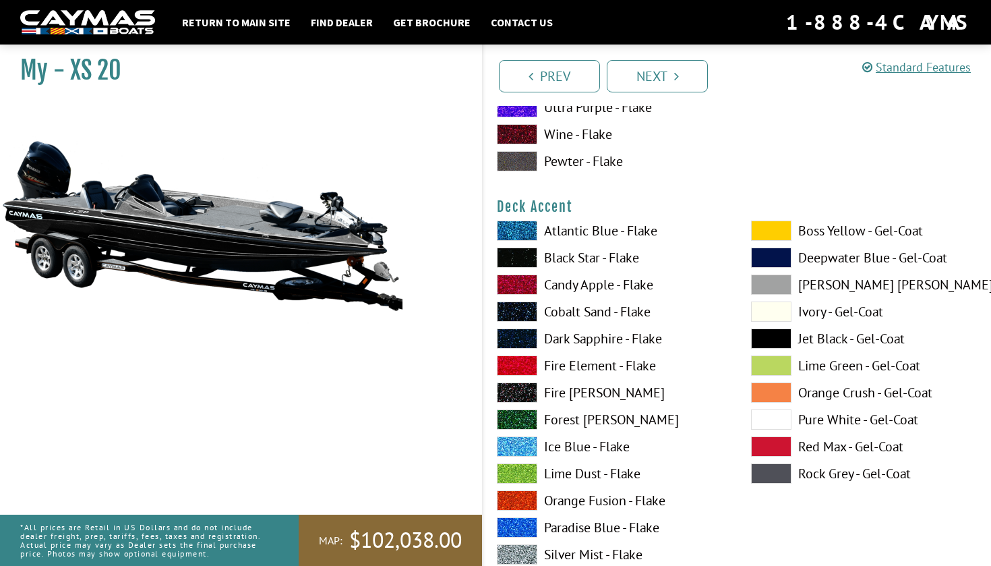
scroll to position [518, 0]
click at [775, 283] on span at bounding box center [771, 284] width 40 height 20
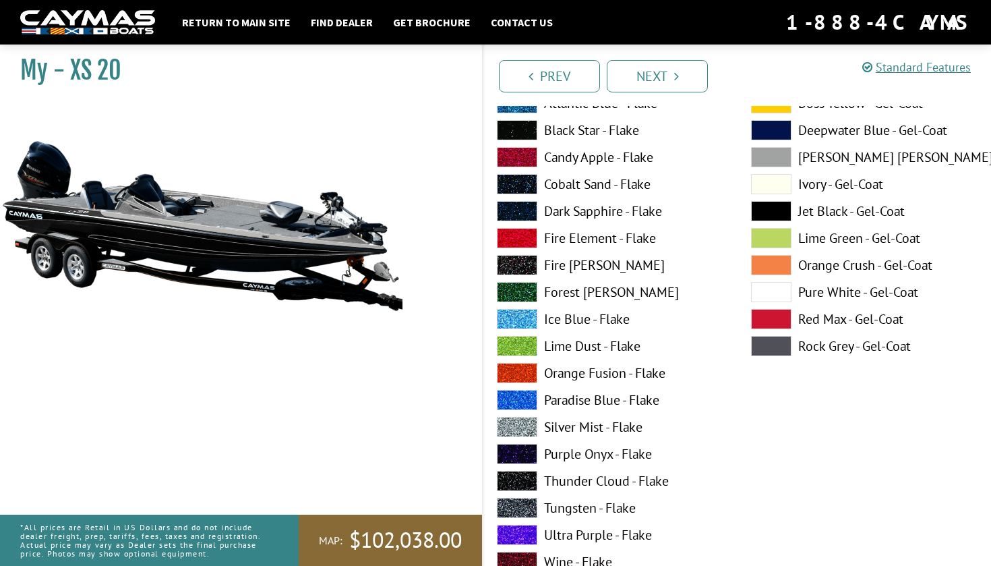
scroll to position [645, 0]
click at [775, 291] on span at bounding box center [771, 291] width 40 height 20
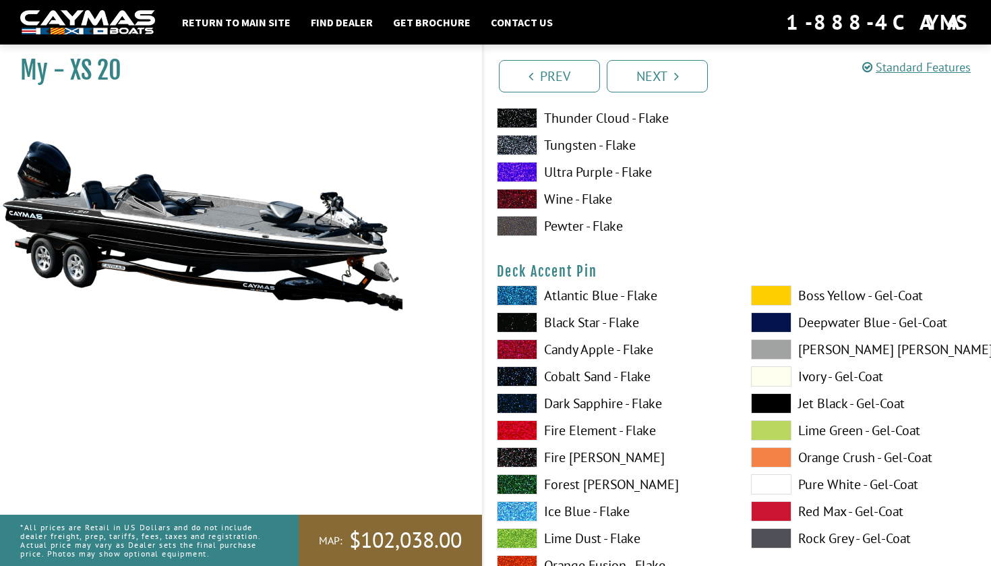
scroll to position [1014, 0]
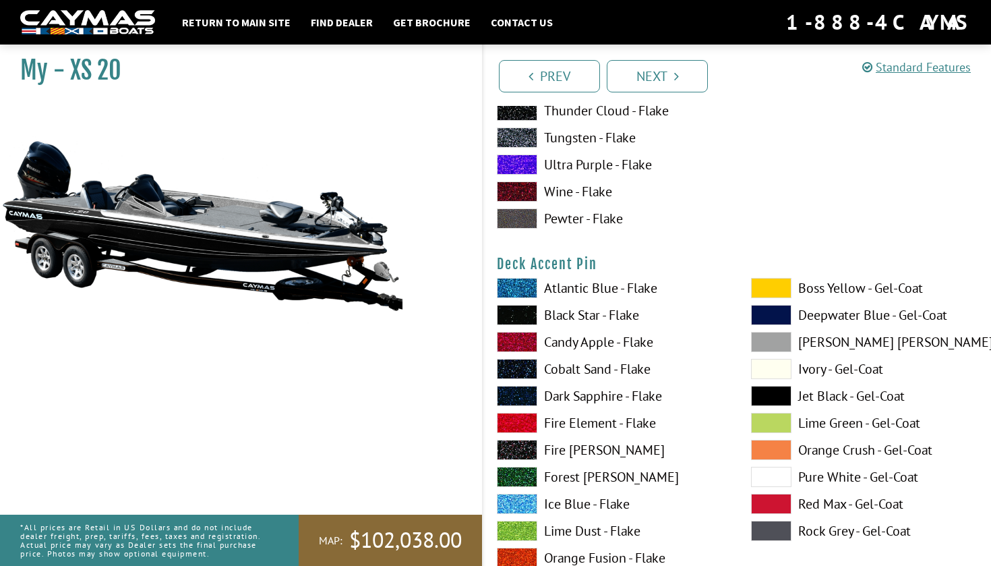
click at [775, 483] on span at bounding box center [771, 476] width 40 height 20
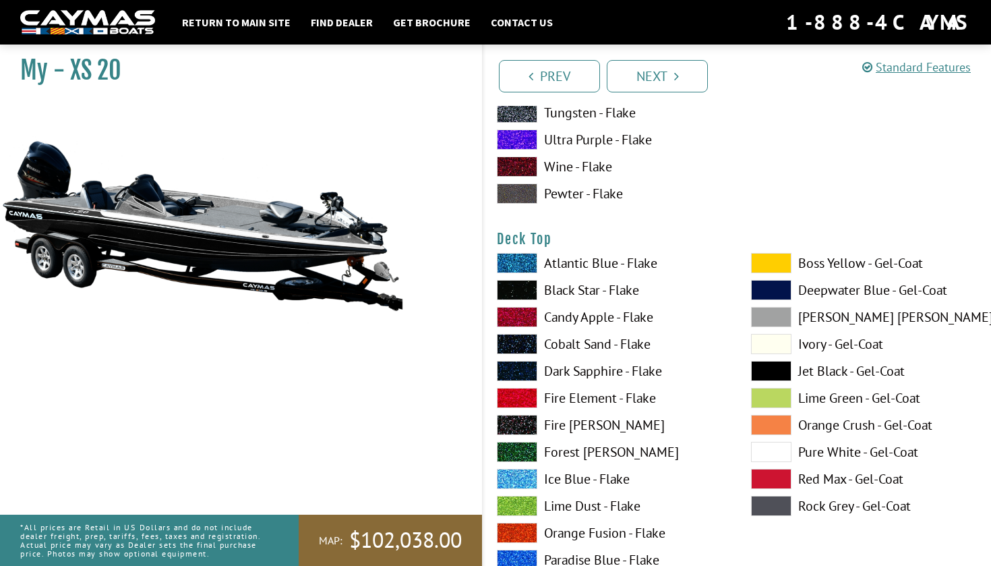
scroll to position [1631, 0]
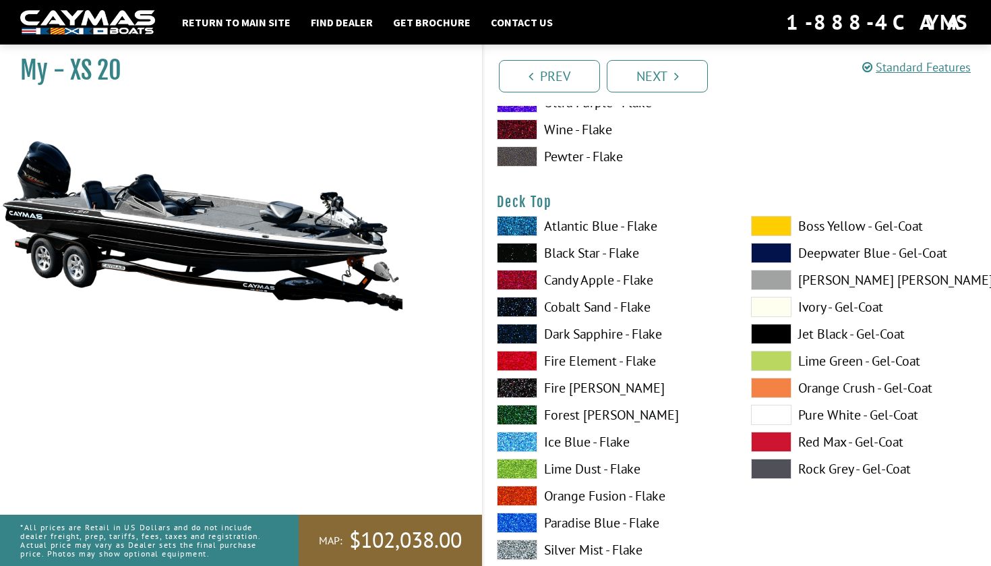
click at [777, 415] on span at bounding box center [771, 414] width 40 height 20
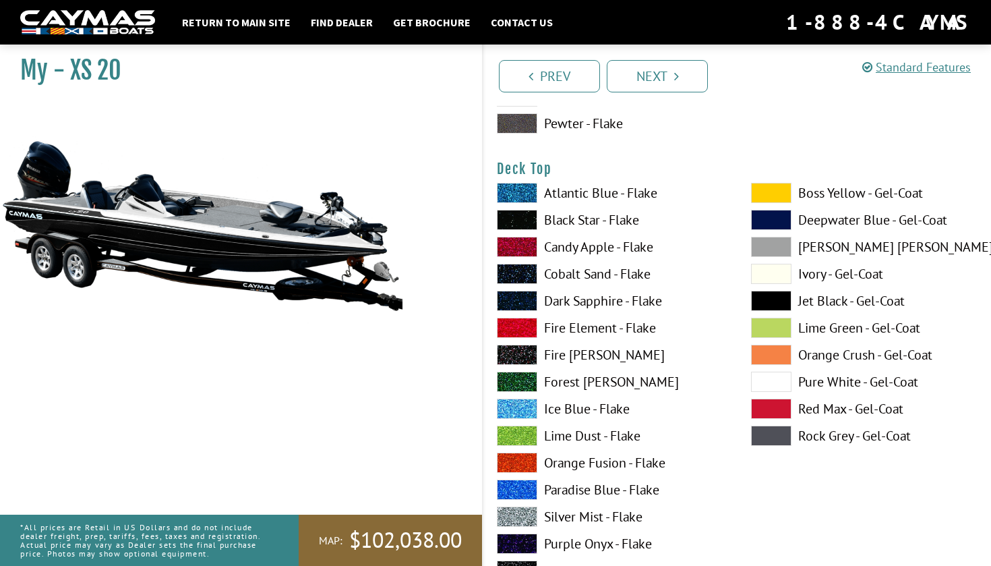
scroll to position [1658, 0]
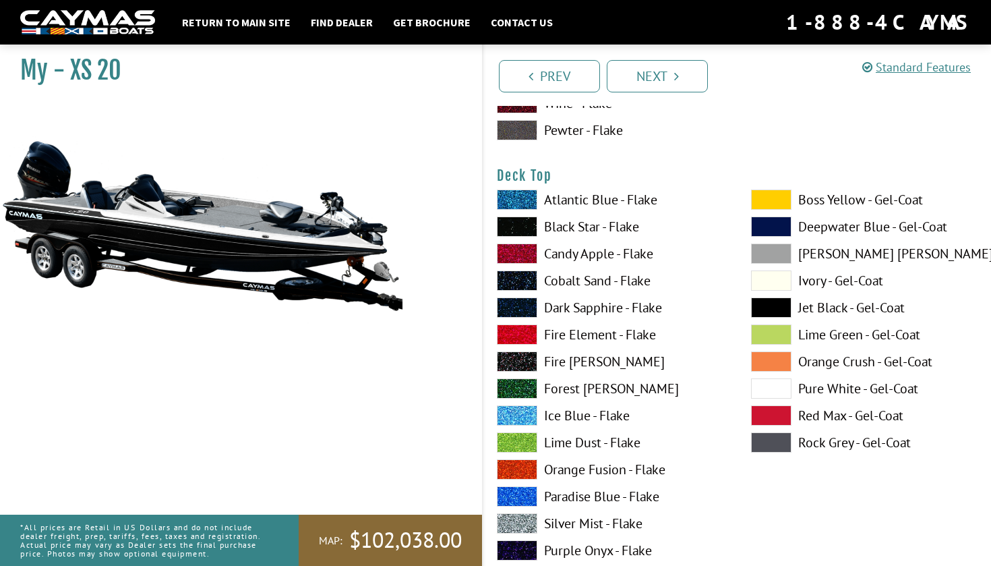
click at [774, 309] on span at bounding box center [771, 307] width 40 height 20
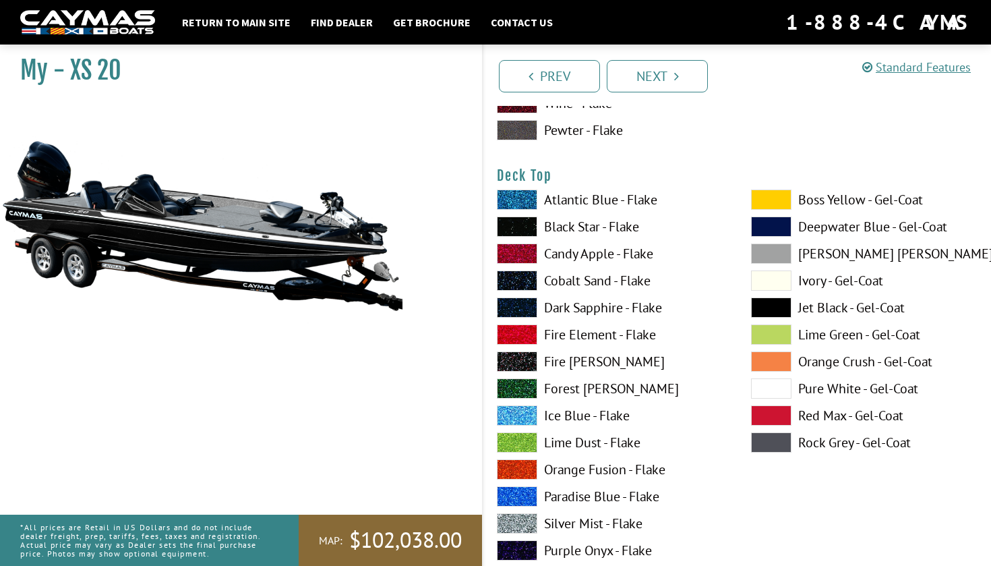
click at [767, 380] on span at bounding box center [771, 388] width 40 height 20
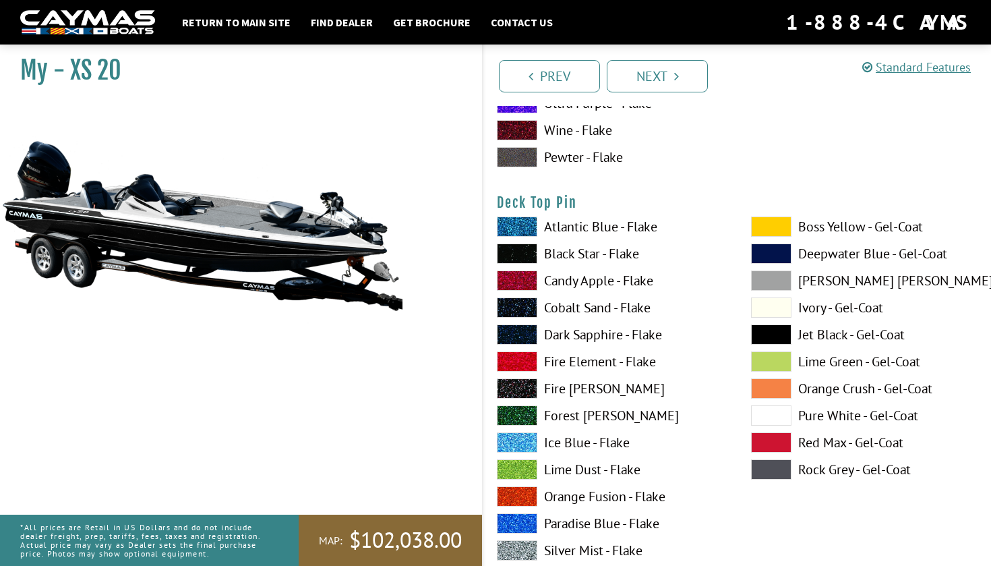
scroll to position [2190, 0]
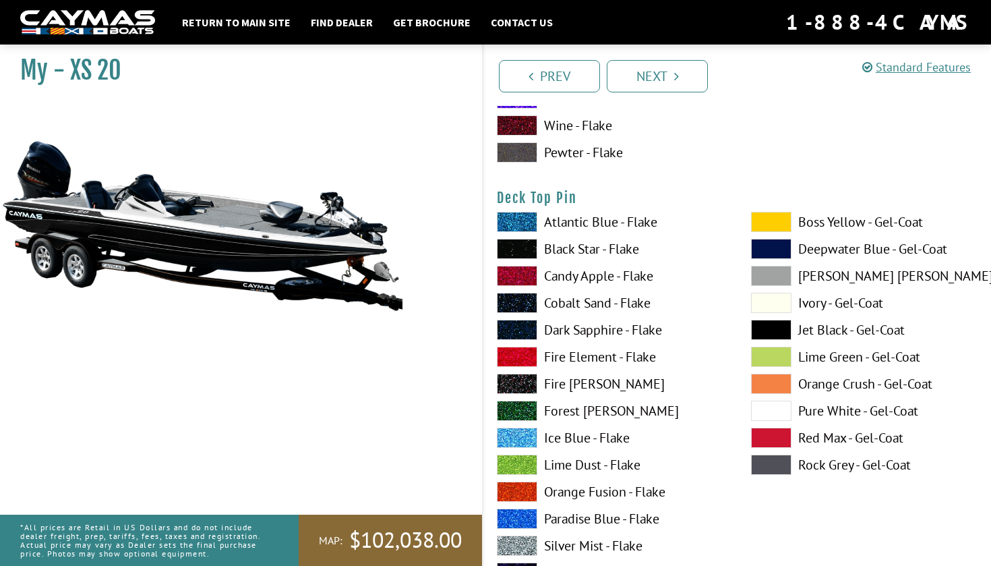
click at [768, 326] on span at bounding box center [771, 330] width 40 height 20
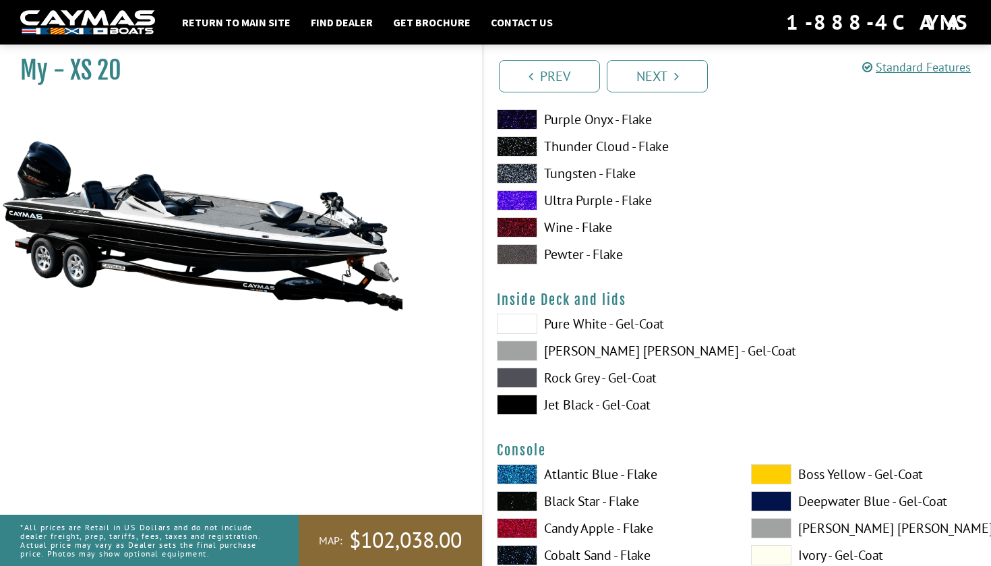
scroll to position [2699, 0]
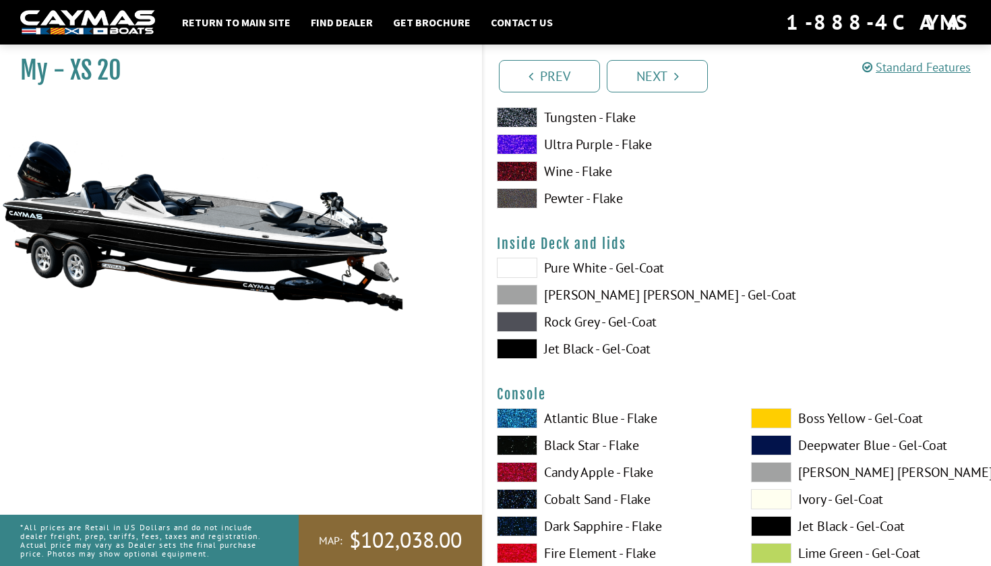
click at [615, 272] on label "Pure White - Gel-Coat" at bounding box center [610, 267] width 227 height 20
click at [597, 353] on label "Jet Black - Gel-Coat" at bounding box center [610, 348] width 227 height 20
click at [602, 318] on label "Rock Grey - Gel-Coat" at bounding box center [610, 321] width 227 height 20
click at [611, 291] on label "[PERSON_NAME] [PERSON_NAME] - Gel-Coat" at bounding box center [610, 294] width 227 height 20
click at [617, 271] on label "Pure White - Gel-Coat" at bounding box center [610, 267] width 227 height 20
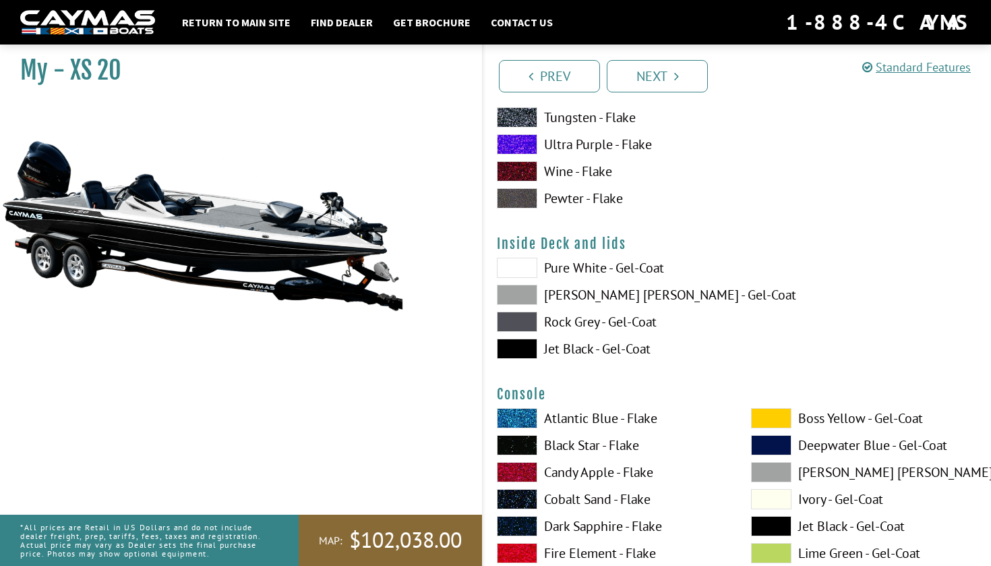
click at [603, 341] on label "Jet Black - Gel-Coat" at bounding box center [610, 348] width 227 height 20
click at [626, 270] on label "Pure White - Gel-Coat" at bounding box center [610, 267] width 227 height 20
click at [612, 343] on label "Jet Black - Gel-Coat" at bounding box center [610, 348] width 227 height 20
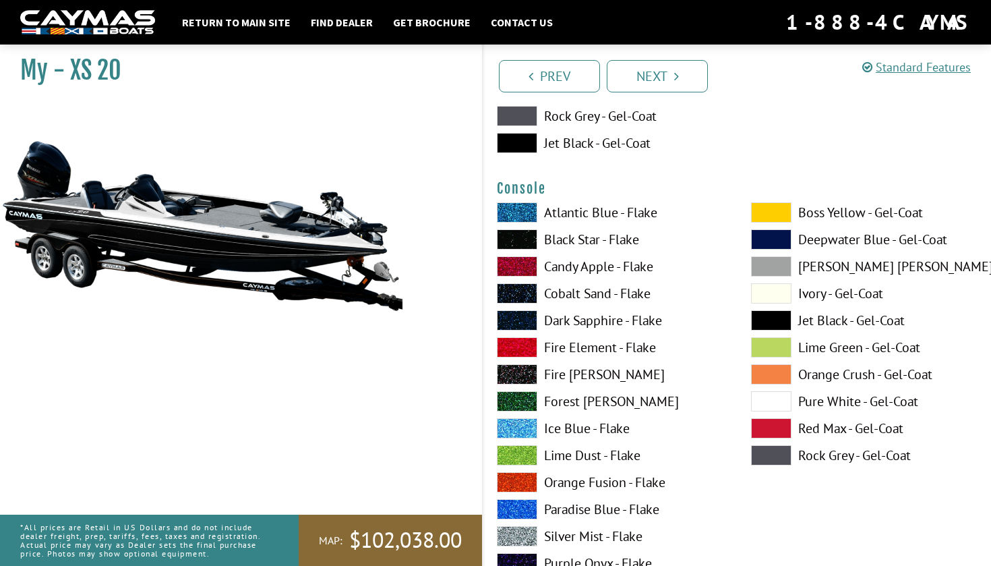
scroll to position [2918, 0]
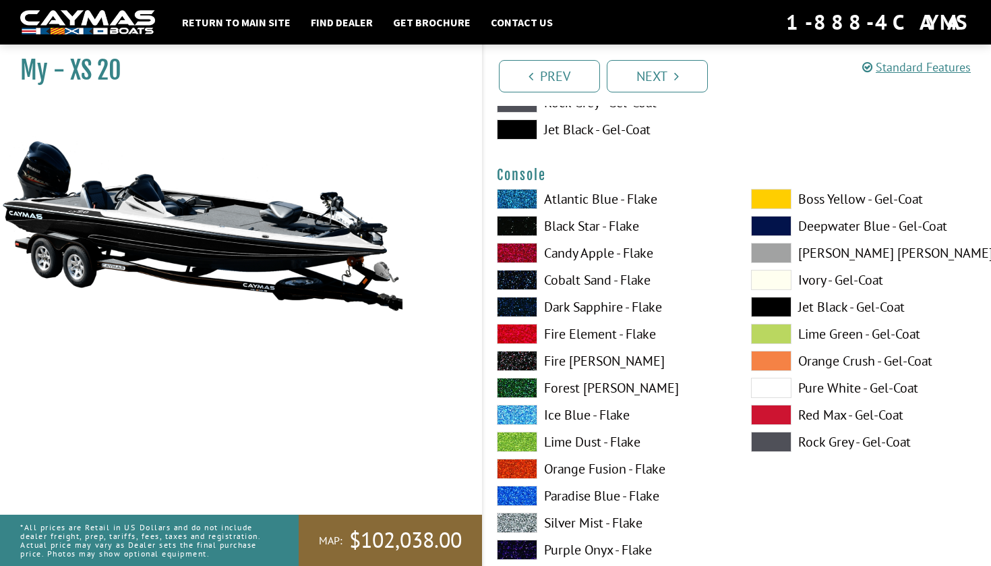
click at [643, 197] on label "Atlantic Blue - Flake" at bounding box center [610, 199] width 227 height 20
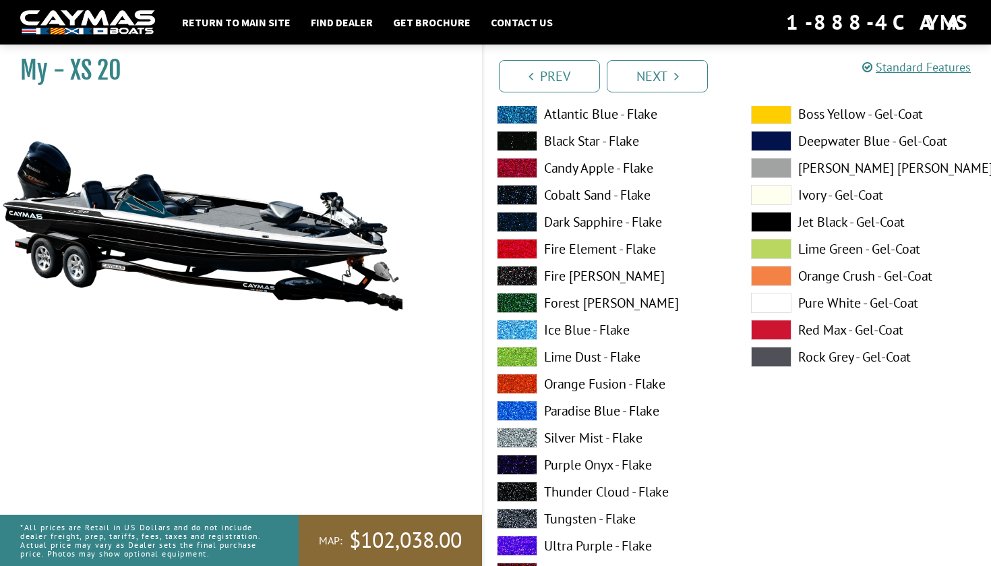
scroll to position [3000, 0]
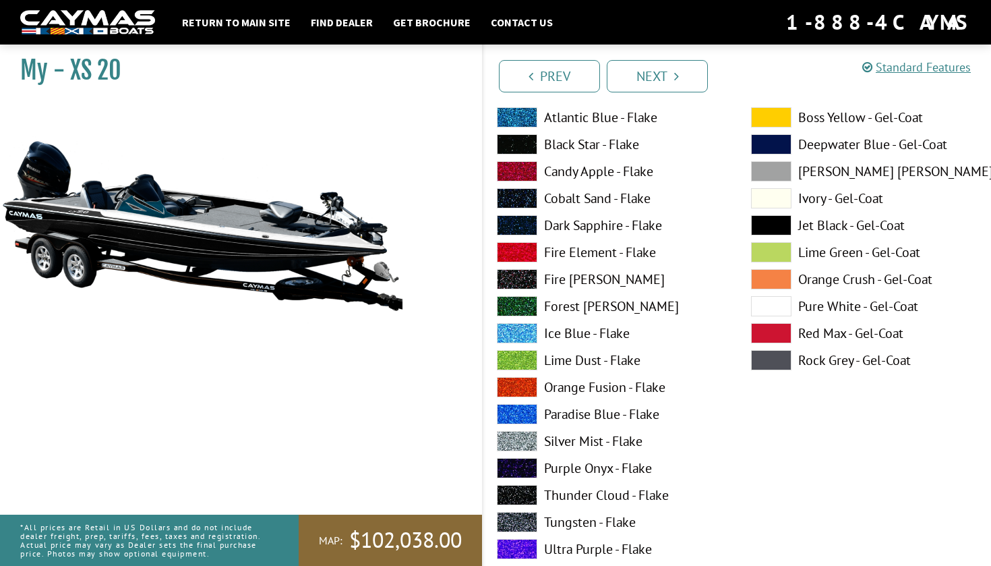
click at [764, 310] on span at bounding box center [771, 306] width 40 height 20
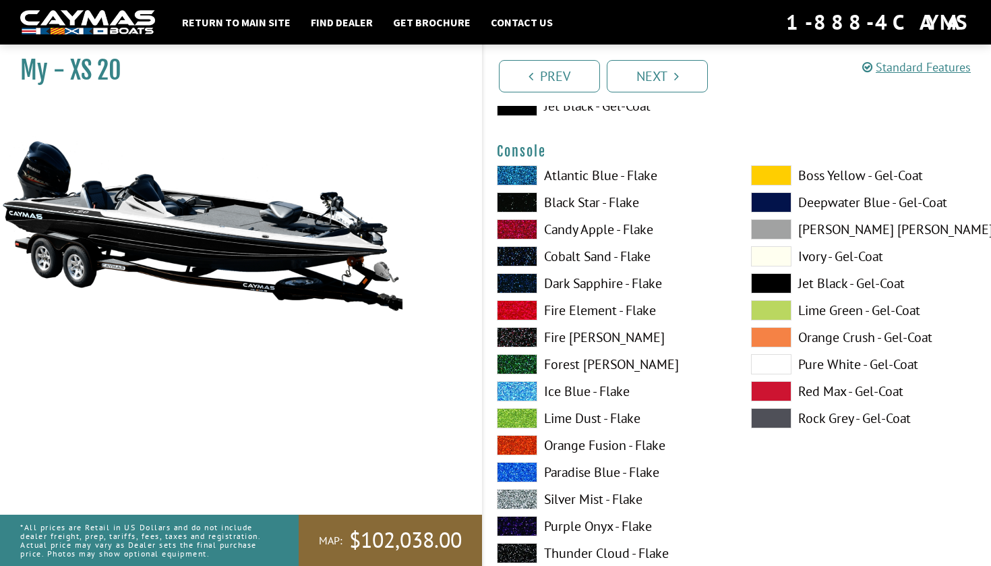
click at [781, 287] on span at bounding box center [771, 283] width 40 height 20
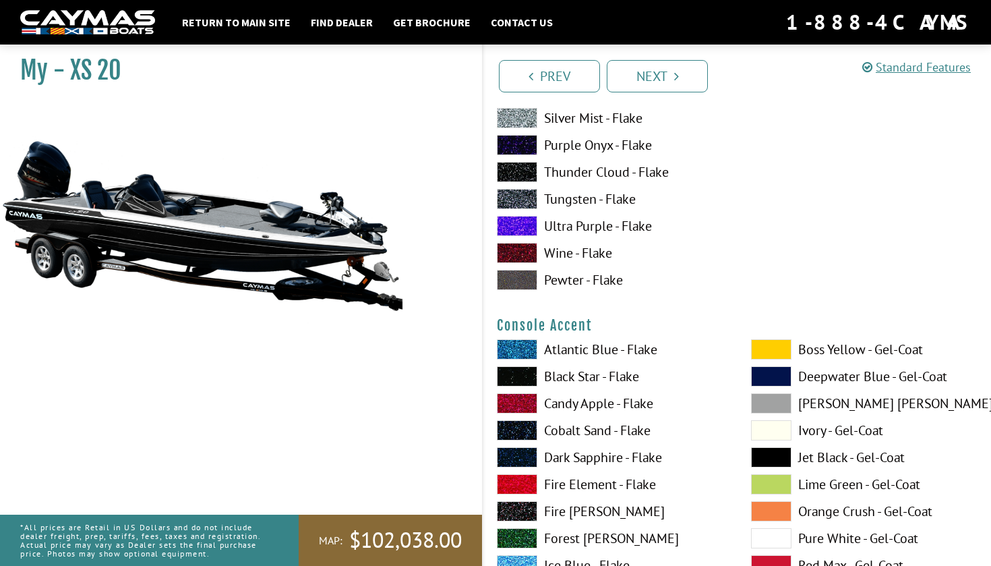
scroll to position [3349, 0]
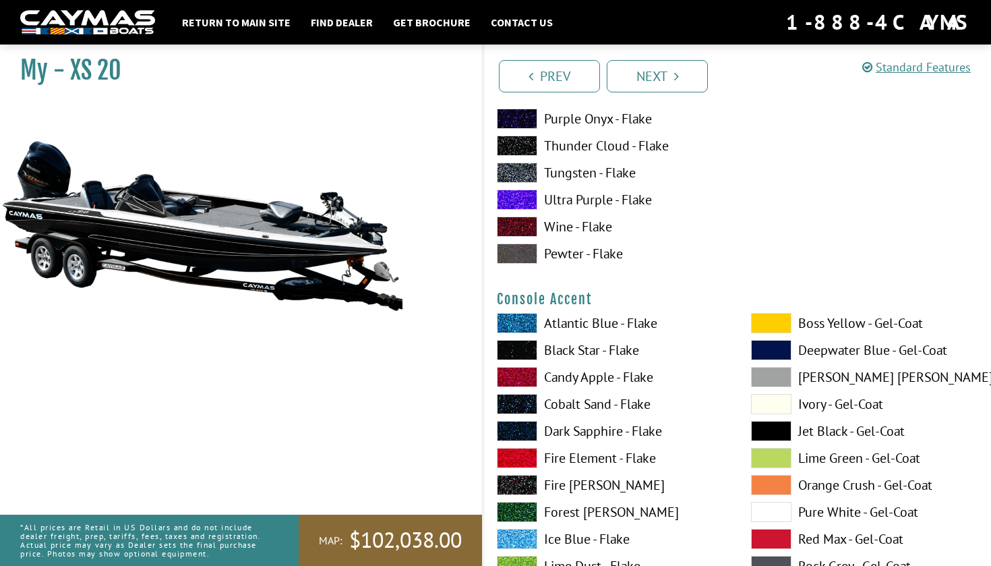
click at [762, 510] on span at bounding box center [771, 512] width 40 height 20
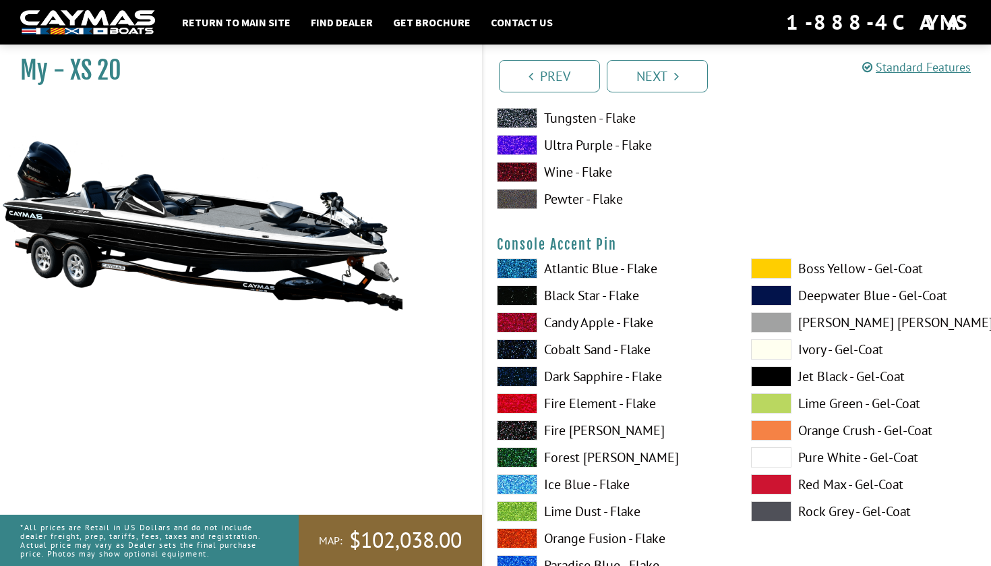
scroll to position [4000, 0]
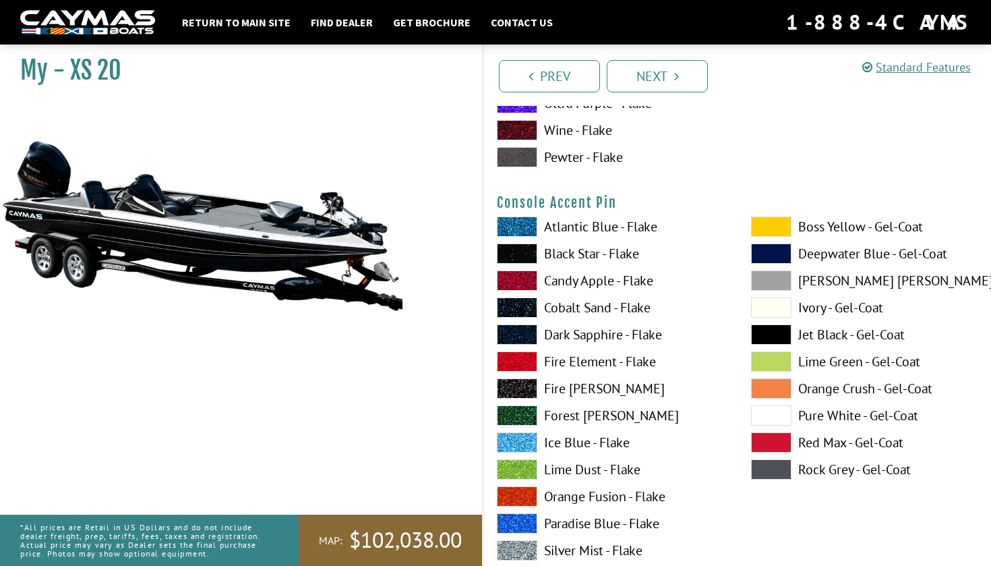
click at [776, 413] on span at bounding box center [771, 415] width 40 height 20
click at [775, 336] on span at bounding box center [771, 334] width 40 height 20
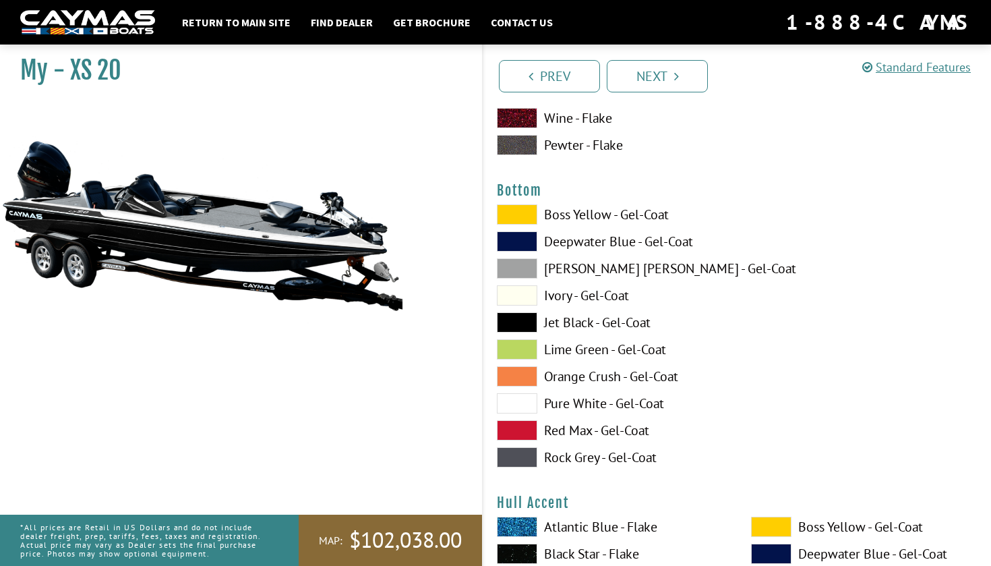
scroll to position [4574, 0]
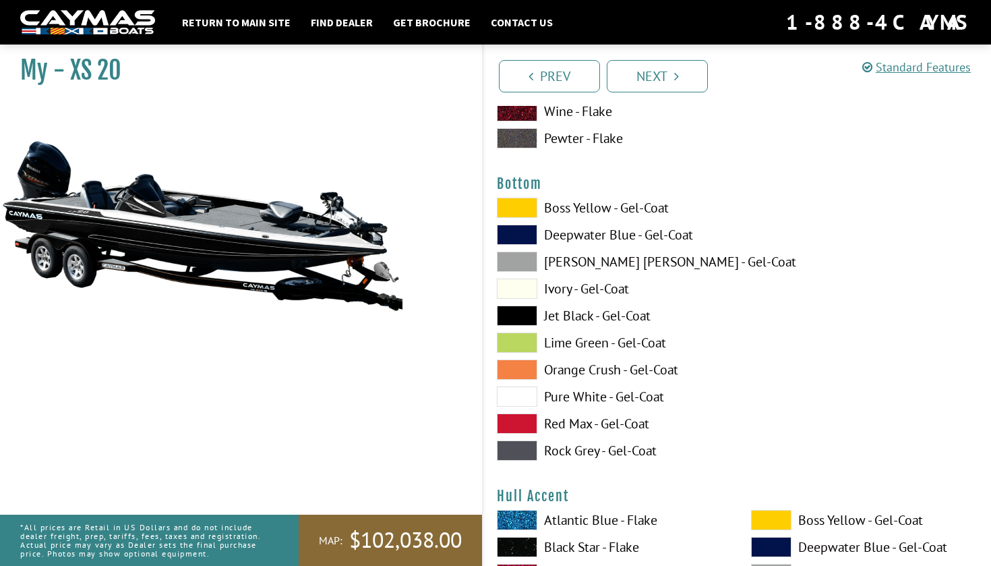
click at [588, 205] on label "Boss Yellow - Gel-Coat" at bounding box center [610, 208] width 227 height 20
click at [582, 243] on label "Deepwater Blue - Gel-Coat" at bounding box center [610, 234] width 227 height 20
click at [573, 289] on label "Ivory - Gel-Coat" at bounding box center [610, 288] width 227 height 20
click at [557, 407] on div "Boss Yellow - Gel-Coat Deepwater Blue - Gel-Coat Dove Gray - Gel-Coat Ivory - G…" at bounding box center [610, 333] width 254 height 270
click at [565, 398] on label "Pure White - Gel-Coat" at bounding box center [610, 396] width 227 height 20
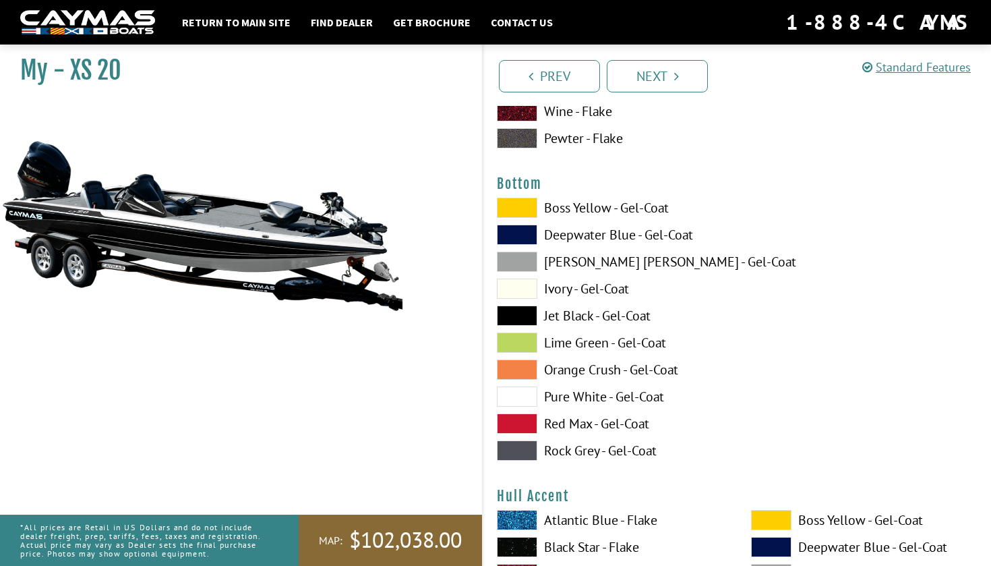
click at [512, 400] on span at bounding box center [517, 396] width 40 height 20
click at [539, 313] on label "Jet Black - Gel-Coat" at bounding box center [610, 315] width 227 height 20
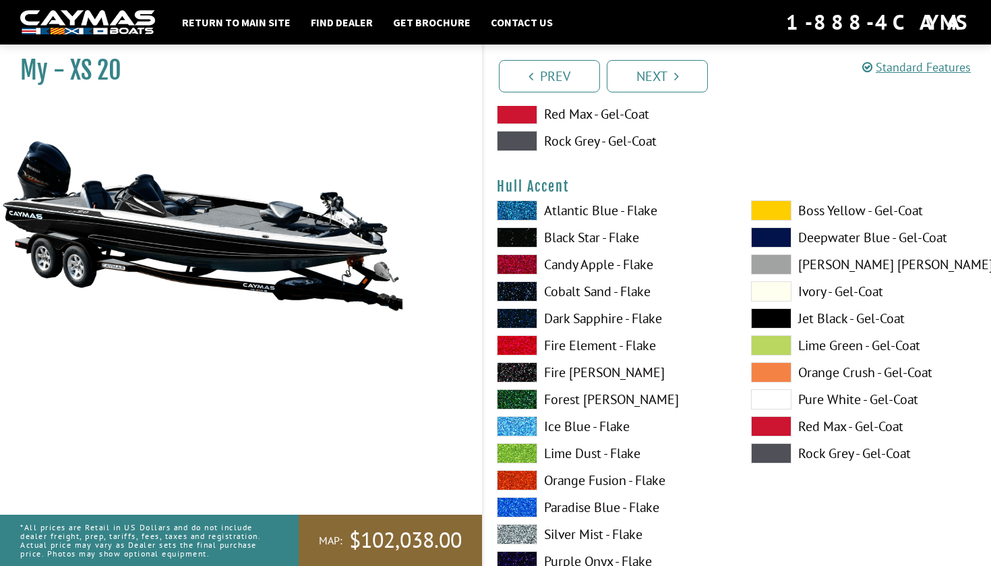
scroll to position [4916, 0]
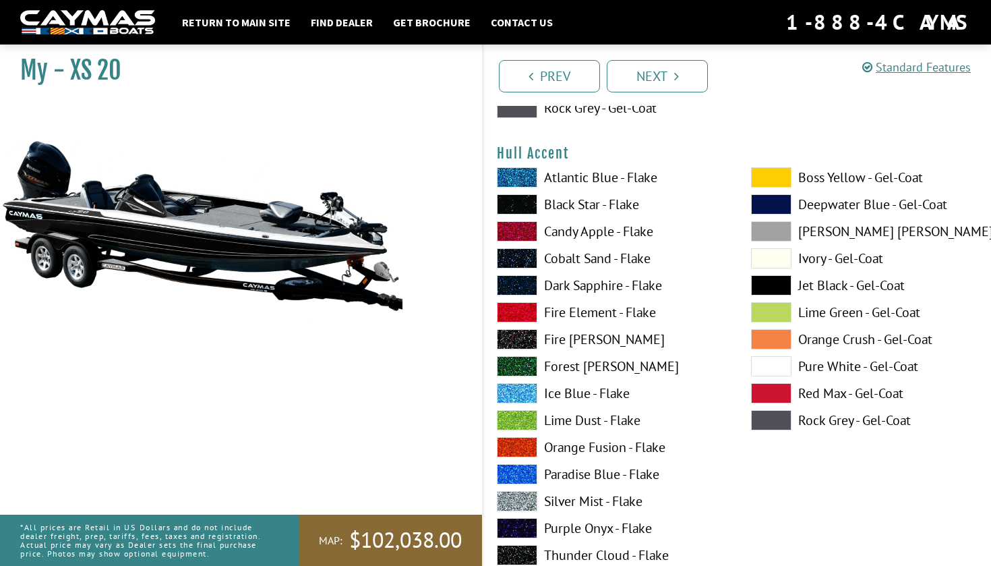
click at [765, 374] on span at bounding box center [771, 366] width 40 height 20
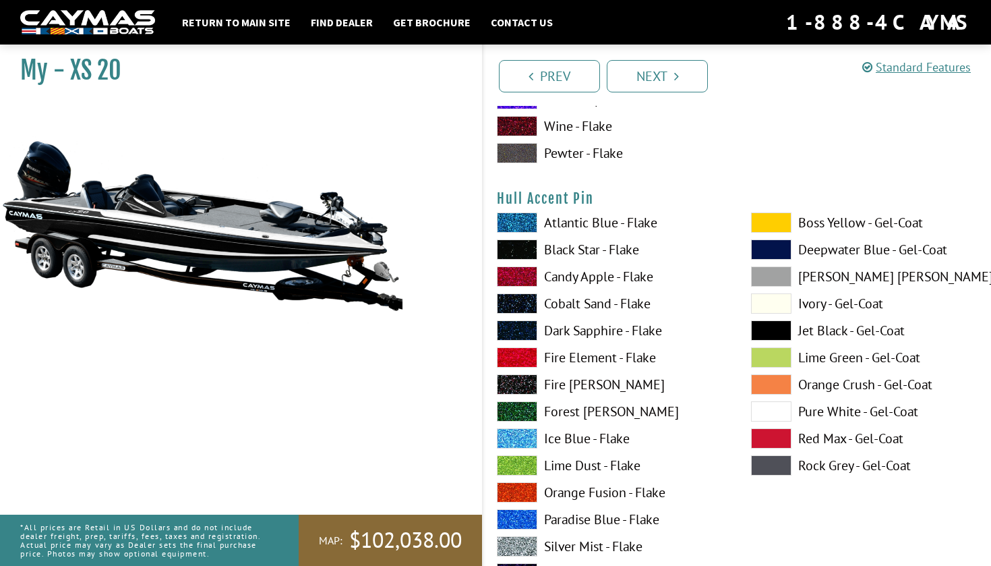
scroll to position [5427, 0]
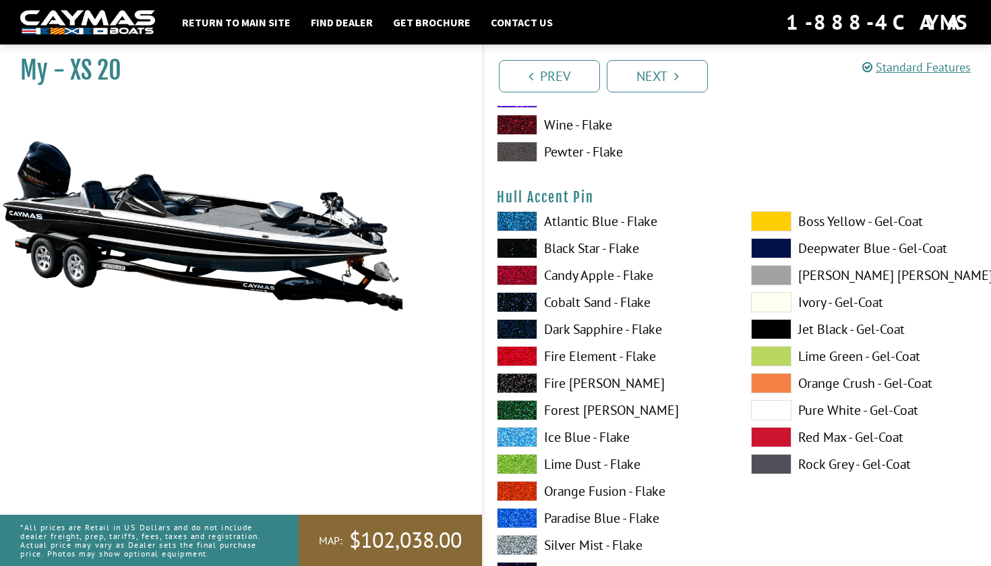
click at [760, 328] on span at bounding box center [771, 329] width 40 height 20
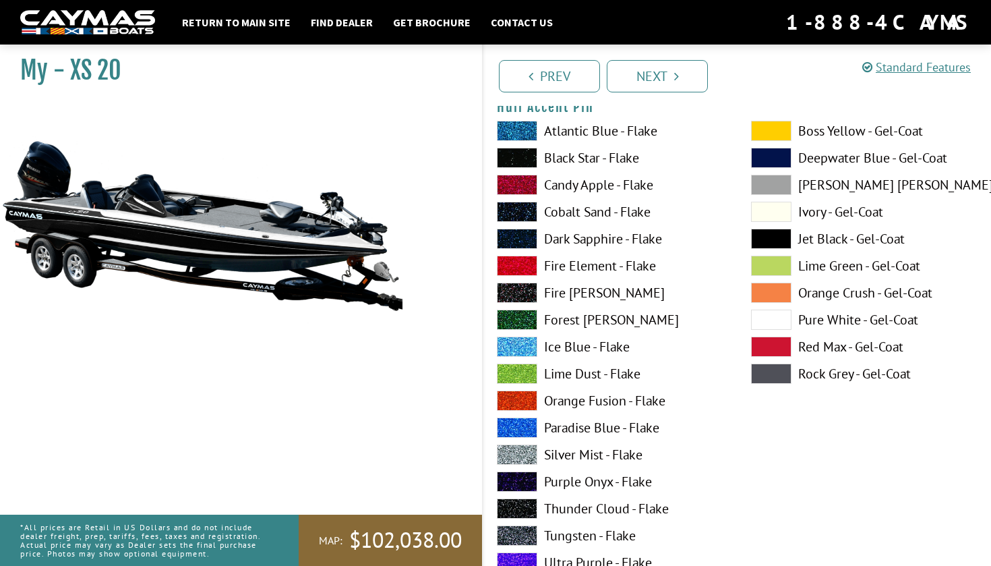
scroll to position [5521, 0]
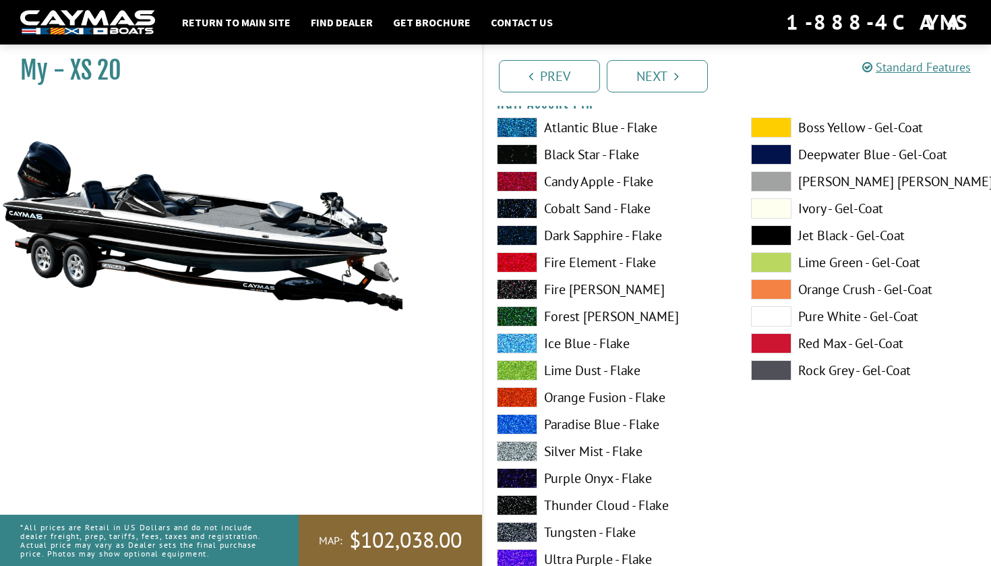
click at [764, 320] on span at bounding box center [771, 316] width 40 height 20
click at [555, 352] on label "Ice Blue - Flake" at bounding box center [610, 343] width 227 height 20
click at [788, 227] on span at bounding box center [771, 235] width 40 height 20
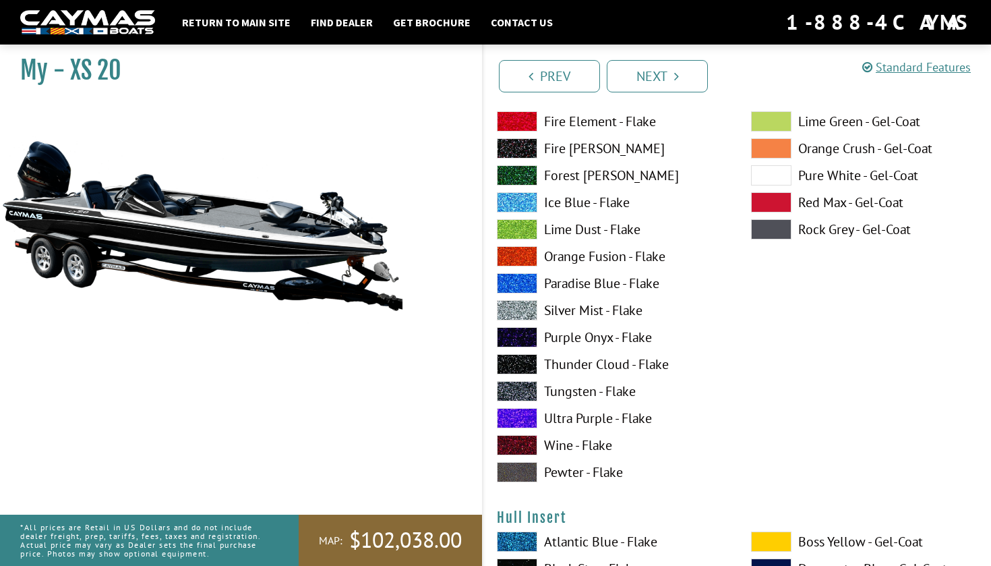
scroll to position [5659, 0]
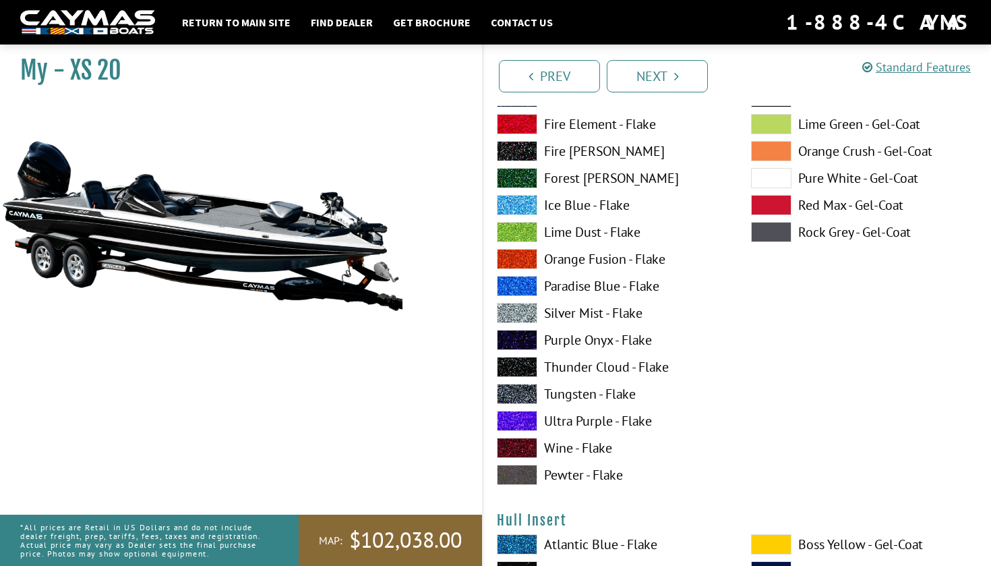
click at [589, 367] on label "Thunder Cloud - Flake" at bounding box center [610, 367] width 227 height 20
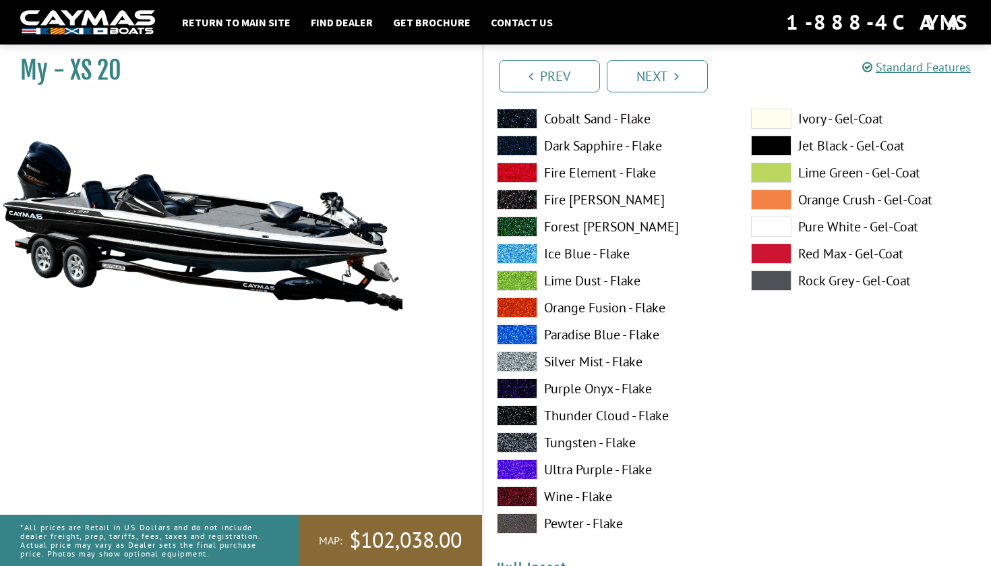
scroll to position [5580, 0]
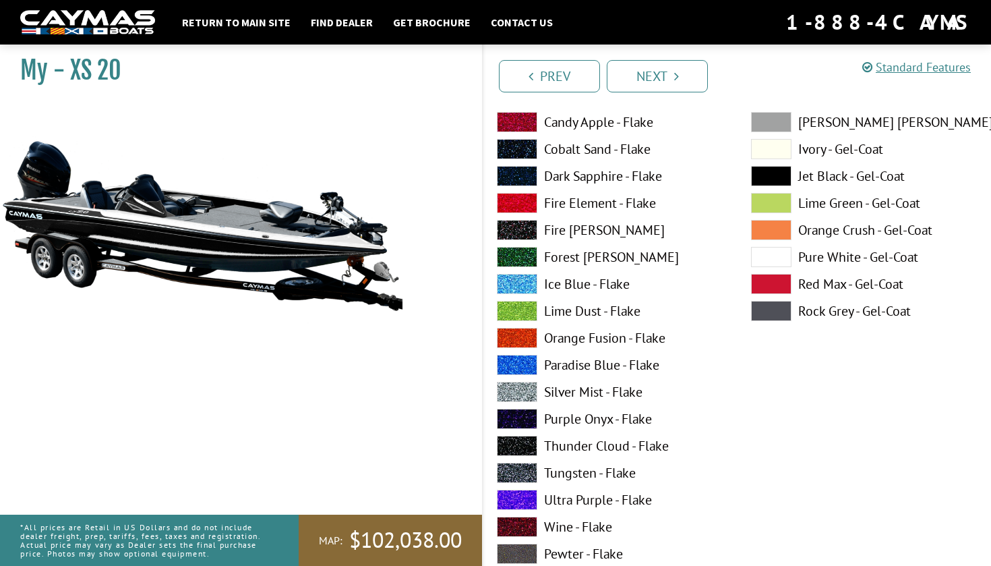
click at [776, 181] on span at bounding box center [771, 176] width 40 height 20
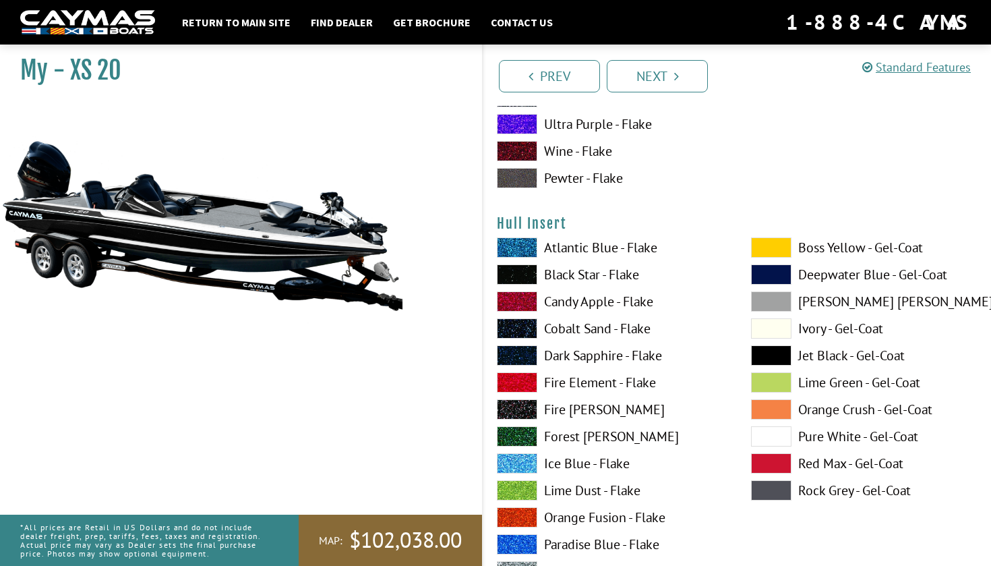
scroll to position [5984, 0]
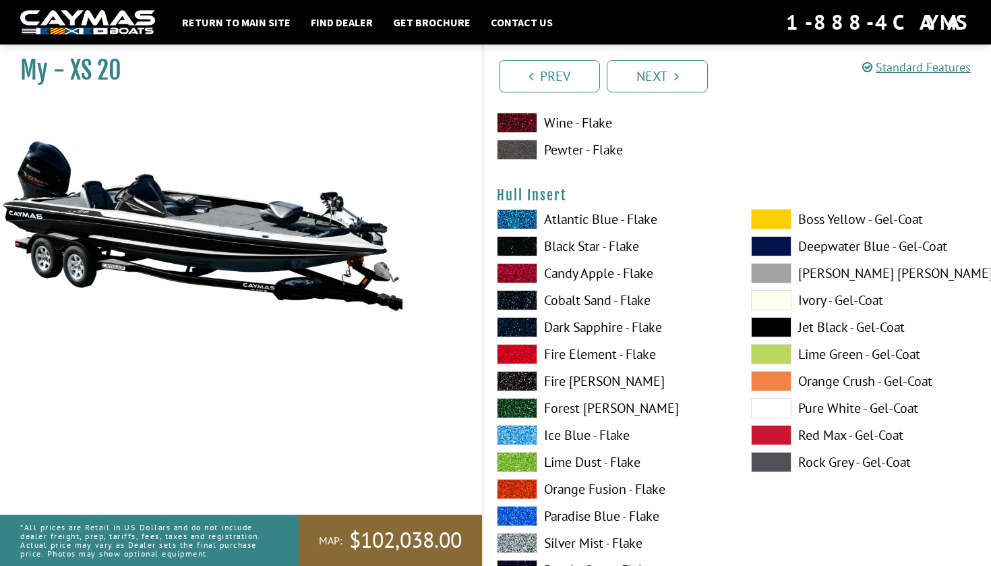
click at [590, 336] on label "Dark Sapphire - Flake" at bounding box center [610, 327] width 227 height 20
click at [590, 361] on label "Fire Element - Flake" at bounding box center [610, 354] width 227 height 20
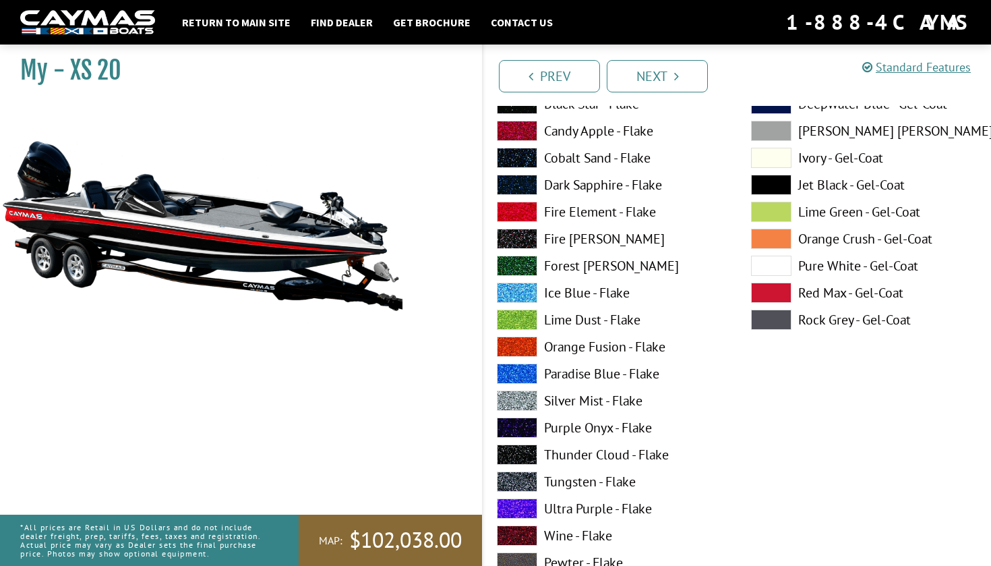
scroll to position [6135, 0]
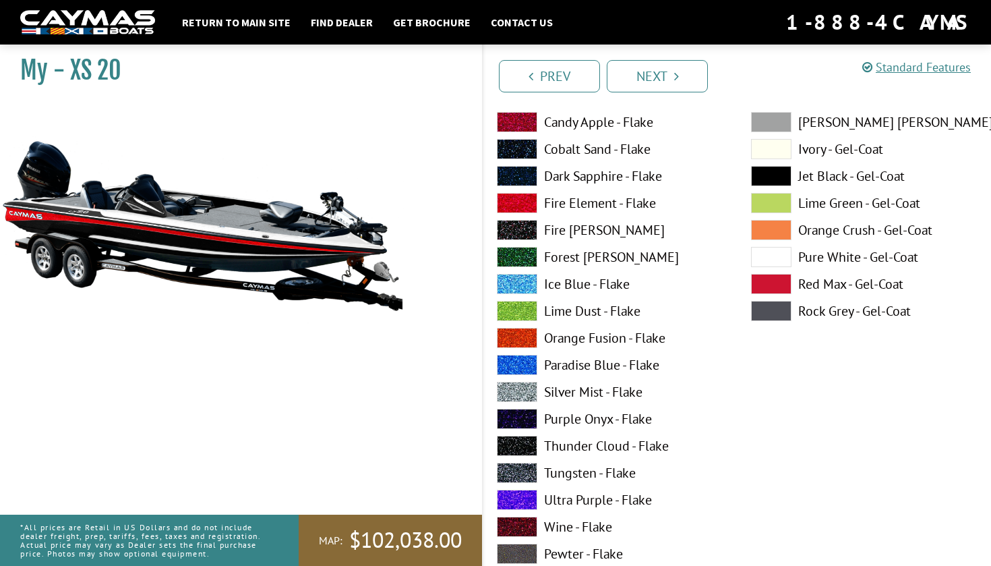
click at [768, 257] on span at bounding box center [771, 257] width 40 height 20
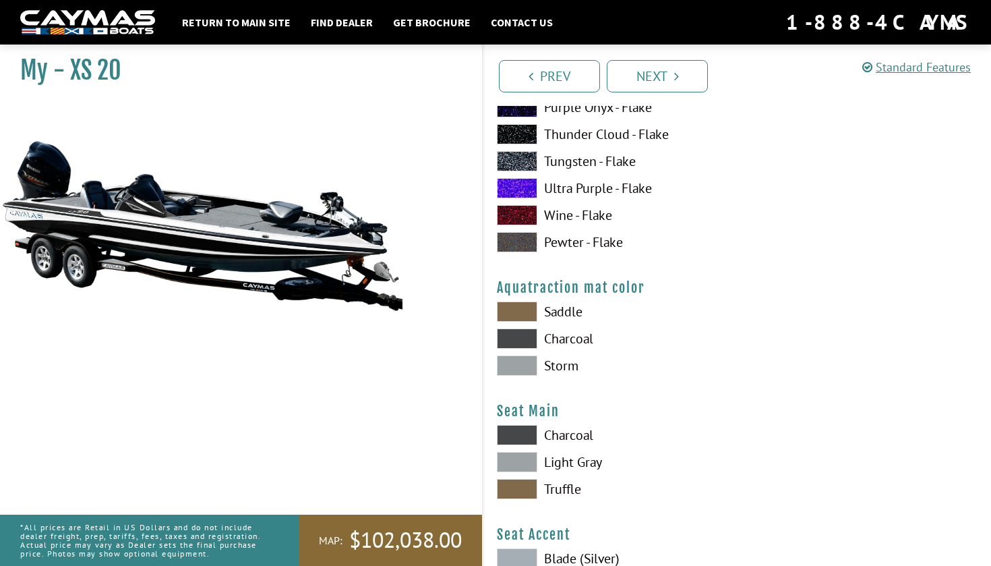
scroll to position [6998, 0]
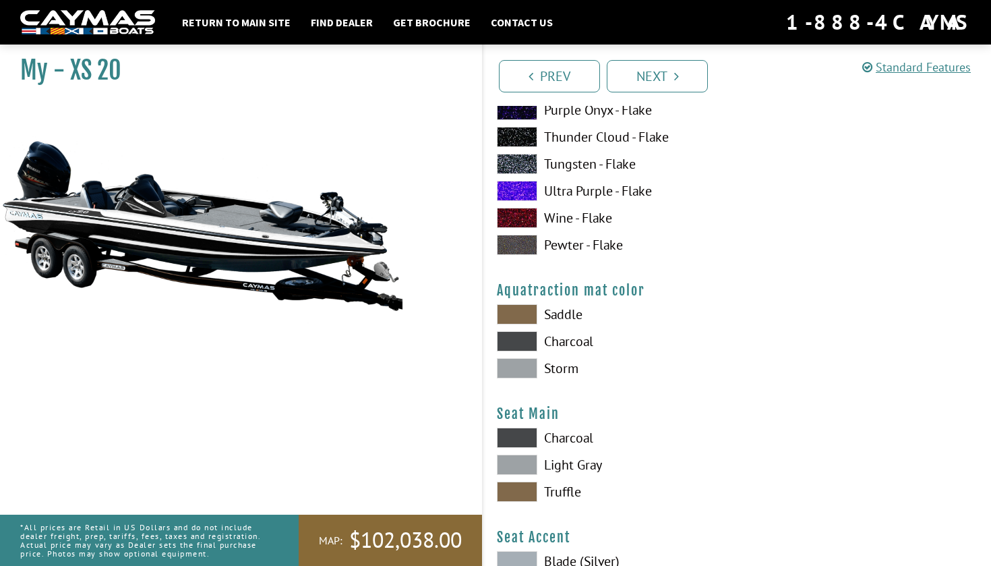
click at [541, 317] on label "Saddle" at bounding box center [610, 314] width 227 height 20
click at [524, 335] on span at bounding box center [517, 341] width 40 height 20
click at [524, 375] on span at bounding box center [517, 368] width 40 height 20
click at [526, 336] on span at bounding box center [517, 341] width 40 height 20
click at [527, 318] on span at bounding box center [517, 314] width 40 height 20
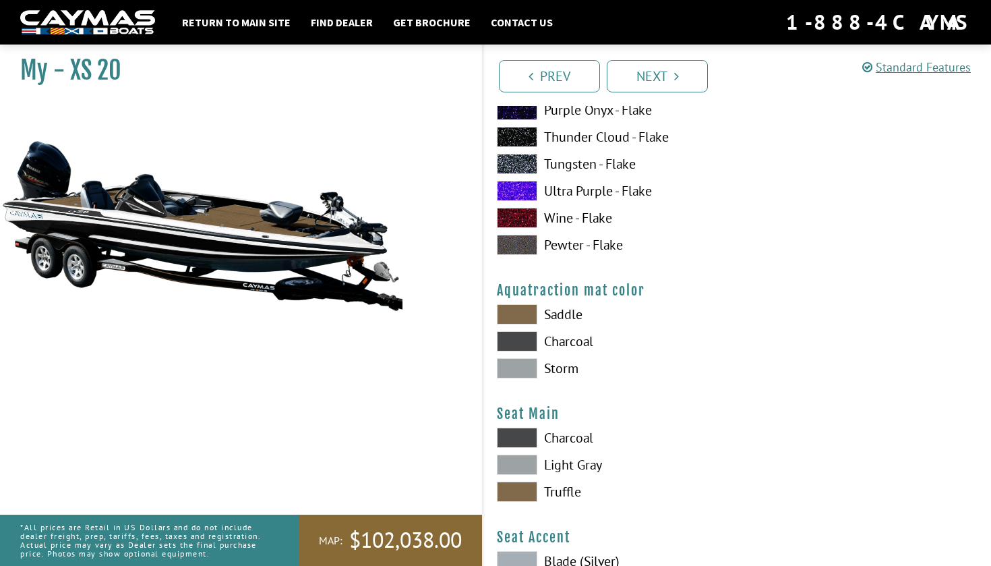
click at [520, 348] on span at bounding box center [517, 341] width 40 height 20
click at [520, 366] on span at bounding box center [517, 368] width 40 height 20
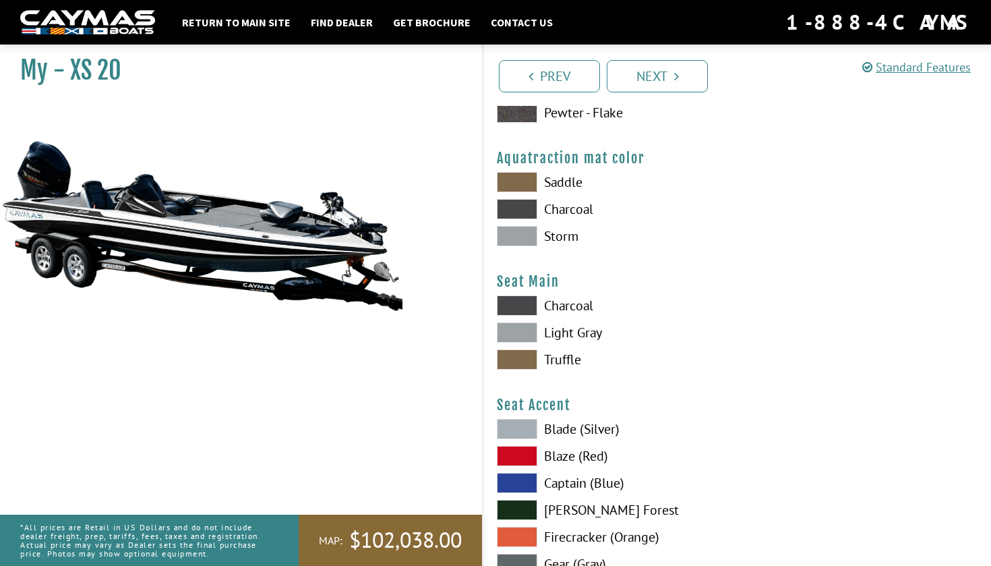
scroll to position [7157, 0]
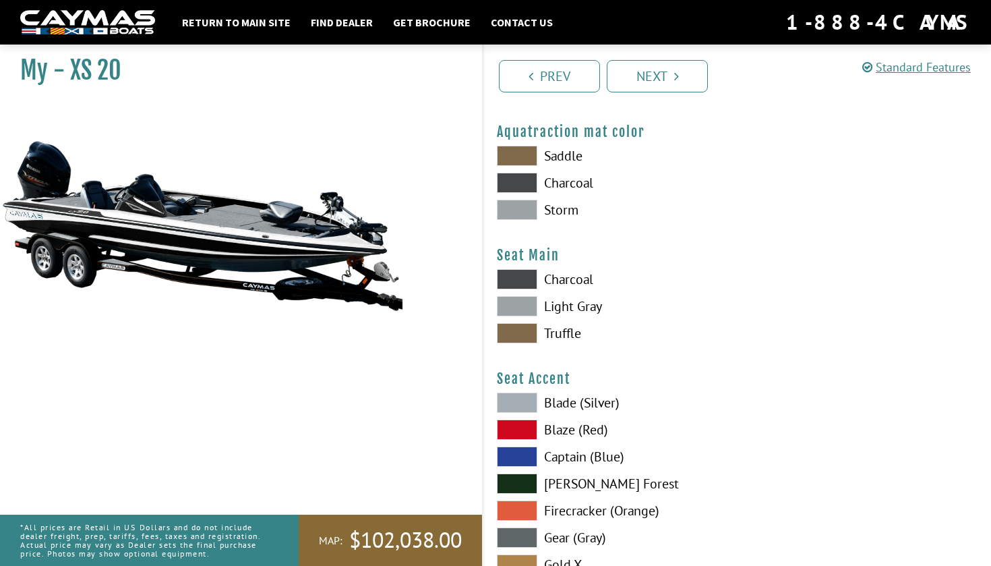
click at [535, 272] on span at bounding box center [517, 279] width 40 height 20
click at [523, 300] on span at bounding box center [517, 306] width 40 height 20
click at [520, 324] on span at bounding box center [517, 333] width 40 height 20
click at [528, 304] on span at bounding box center [517, 306] width 40 height 20
click at [516, 276] on span at bounding box center [517, 279] width 40 height 20
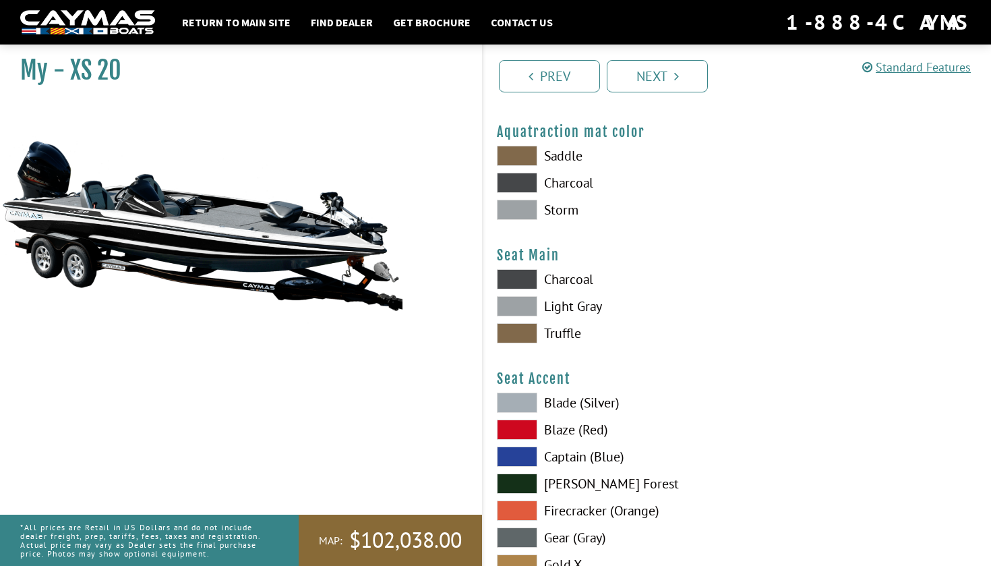
click at [519, 303] on span at bounding box center [517, 306] width 40 height 20
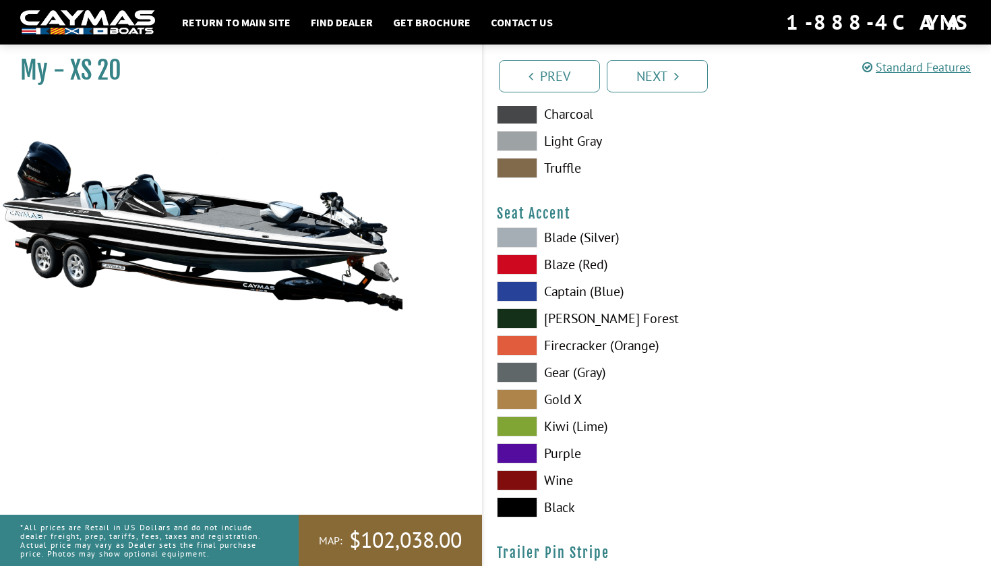
scroll to position [7331, 0]
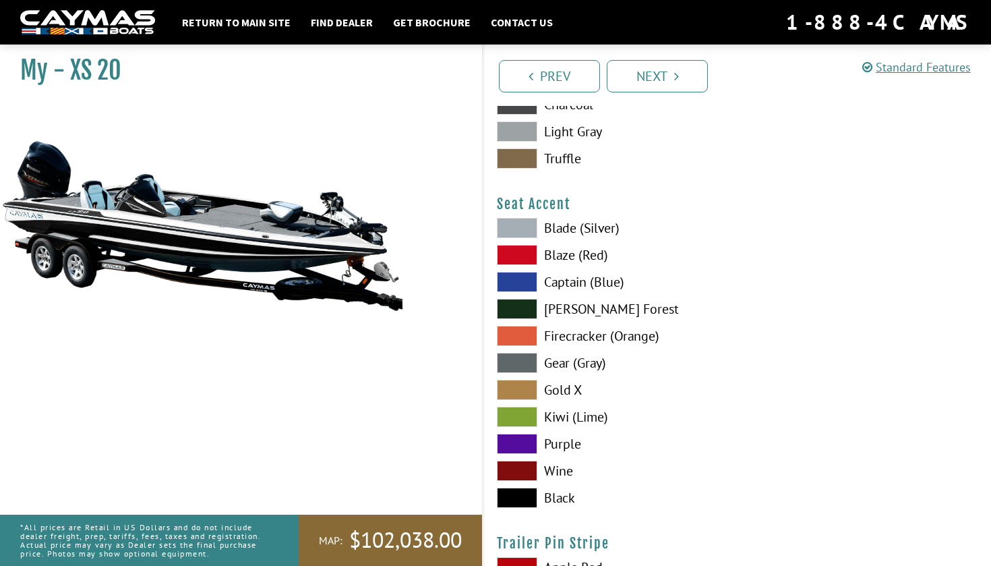
click at [517, 223] on span at bounding box center [517, 228] width 40 height 20
click at [519, 499] on span at bounding box center [517, 497] width 40 height 20
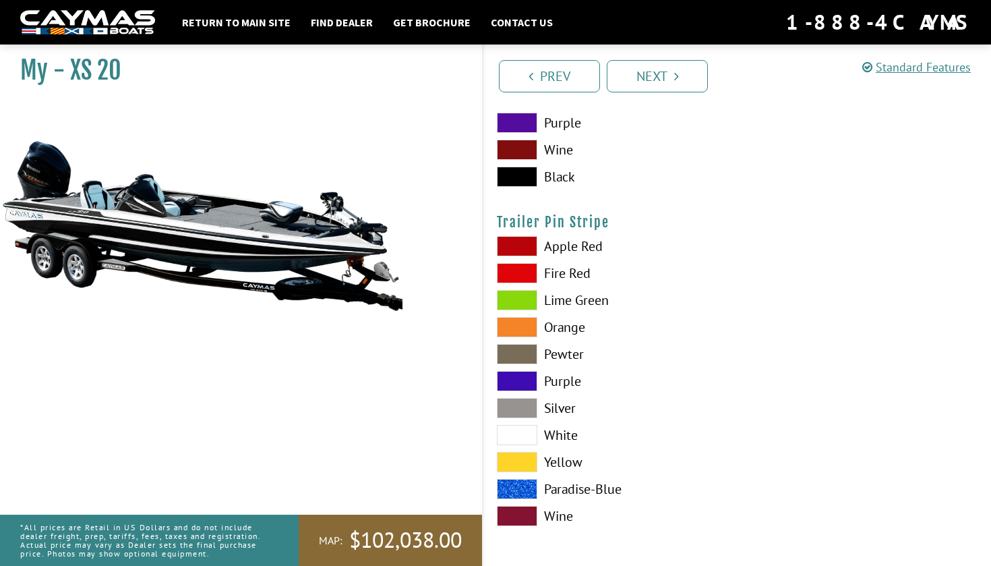
scroll to position [7652, 0]
click at [516, 249] on span at bounding box center [517, 246] width 40 height 20
click at [537, 442] on span at bounding box center [517, 435] width 40 height 20
click at [661, 59] on li "Next" at bounding box center [657, 75] width 101 height 34
click at [662, 82] on link "Next" at bounding box center [657, 76] width 101 height 32
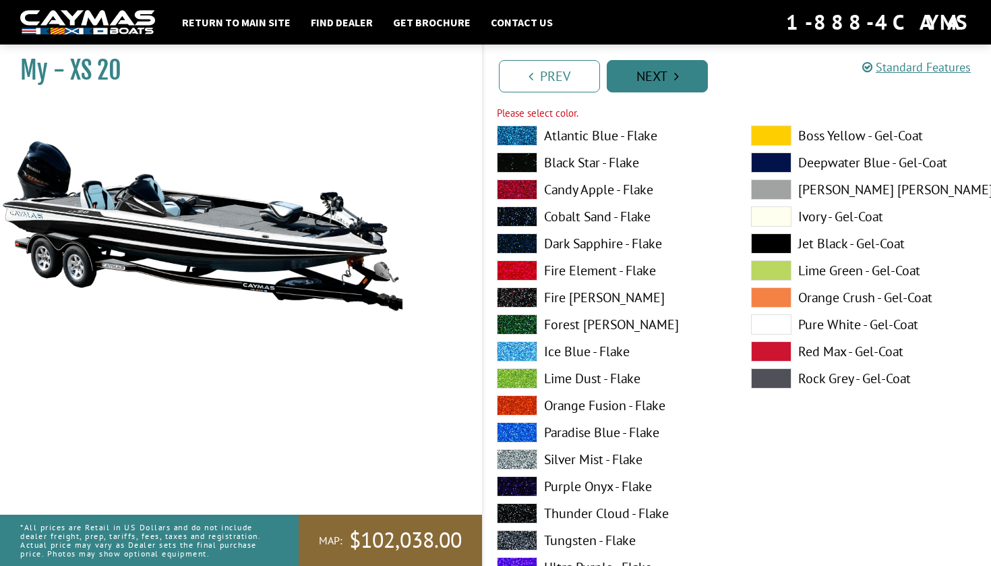
scroll to position [6613, 0]
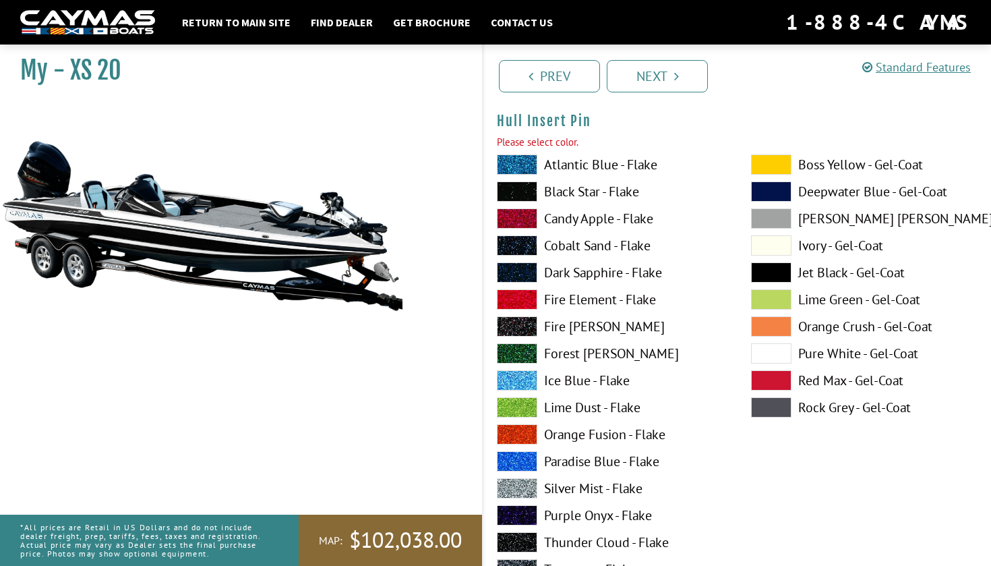
click at [772, 347] on span at bounding box center [771, 353] width 40 height 20
click at [646, 78] on link "Next" at bounding box center [657, 76] width 101 height 32
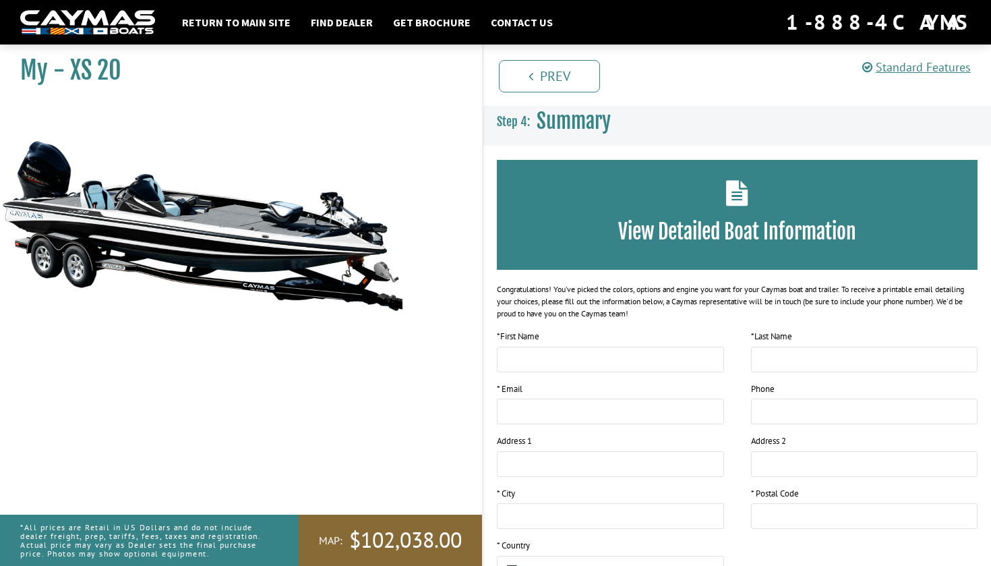
scroll to position [0, 0]
click at [257, 30] on link "Return to main site" at bounding box center [236, 22] width 122 height 18
